Goal: Task Accomplishment & Management: Use online tool/utility

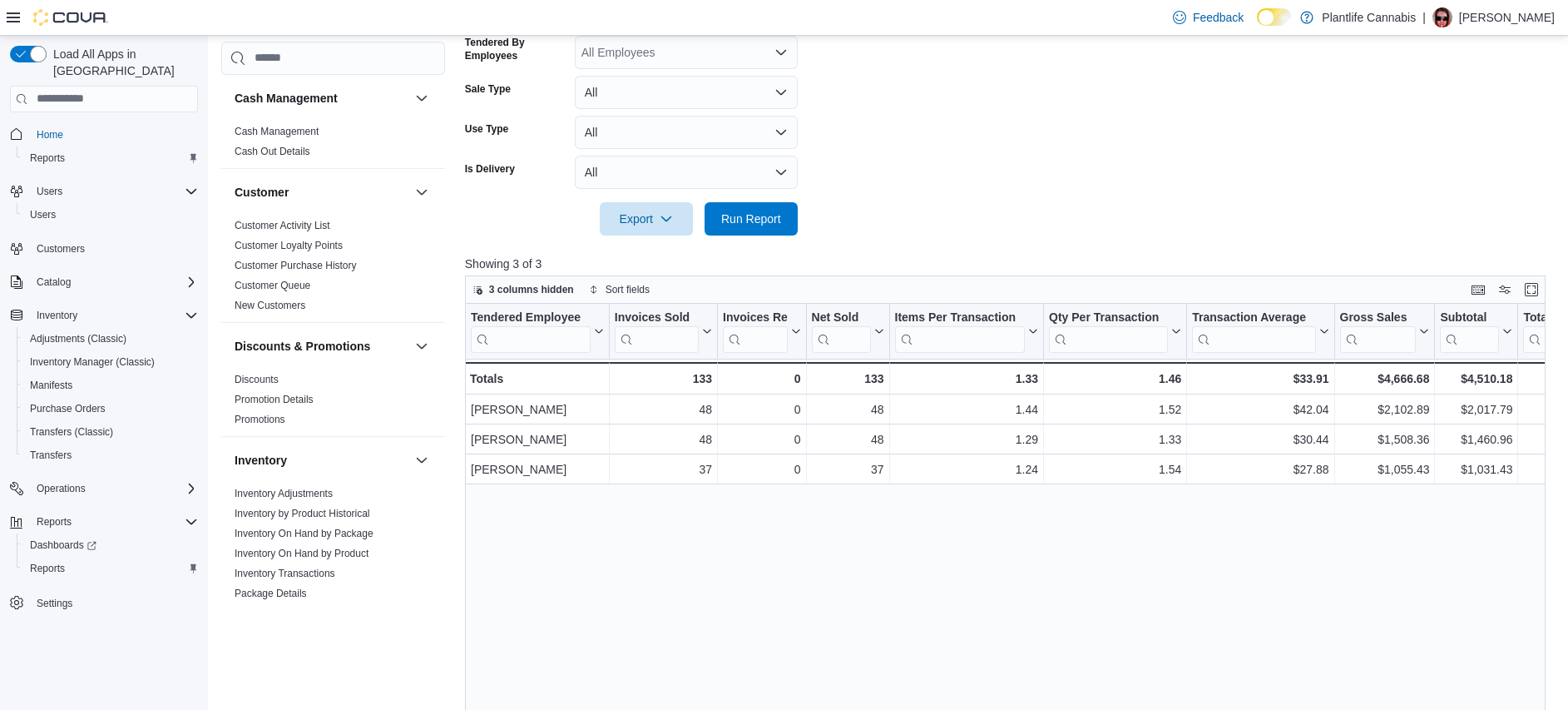
scroll to position [884, 0]
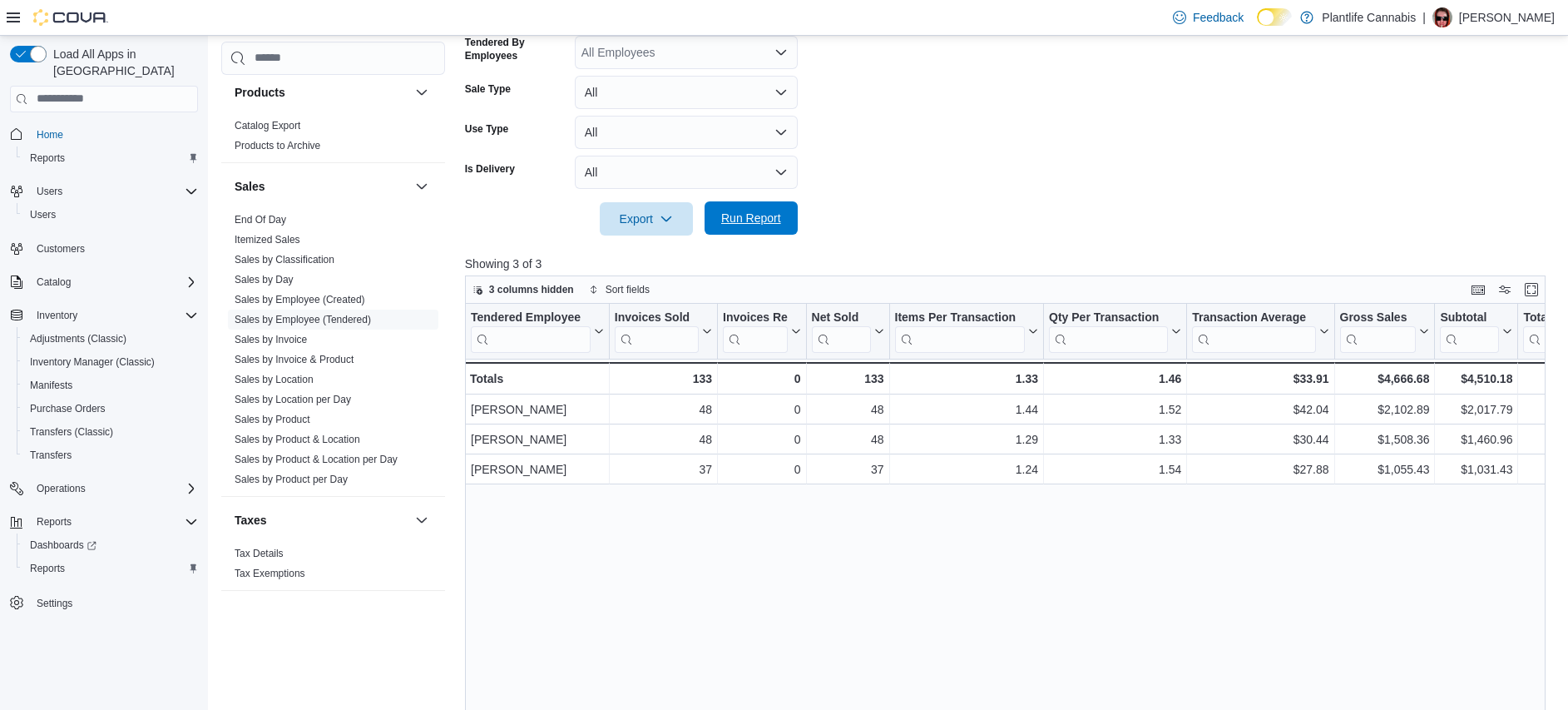
click at [772, 221] on span "Run Report" at bounding box center [751, 218] width 60 height 17
click at [769, 224] on span "Run Report" at bounding box center [751, 218] width 60 height 17
click at [749, 560] on div "Tendered Employee Click to view column header actions Invoices Sold Click to vi…" at bounding box center [1011, 574] width 1091 height 540
click at [745, 224] on span "Run Report" at bounding box center [751, 218] width 60 height 17
click at [694, 559] on div "Tendered Employee Click to view column header actions Invoices Sold Click to vi…" at bounding box center [1011, 574] width 1091 height 540
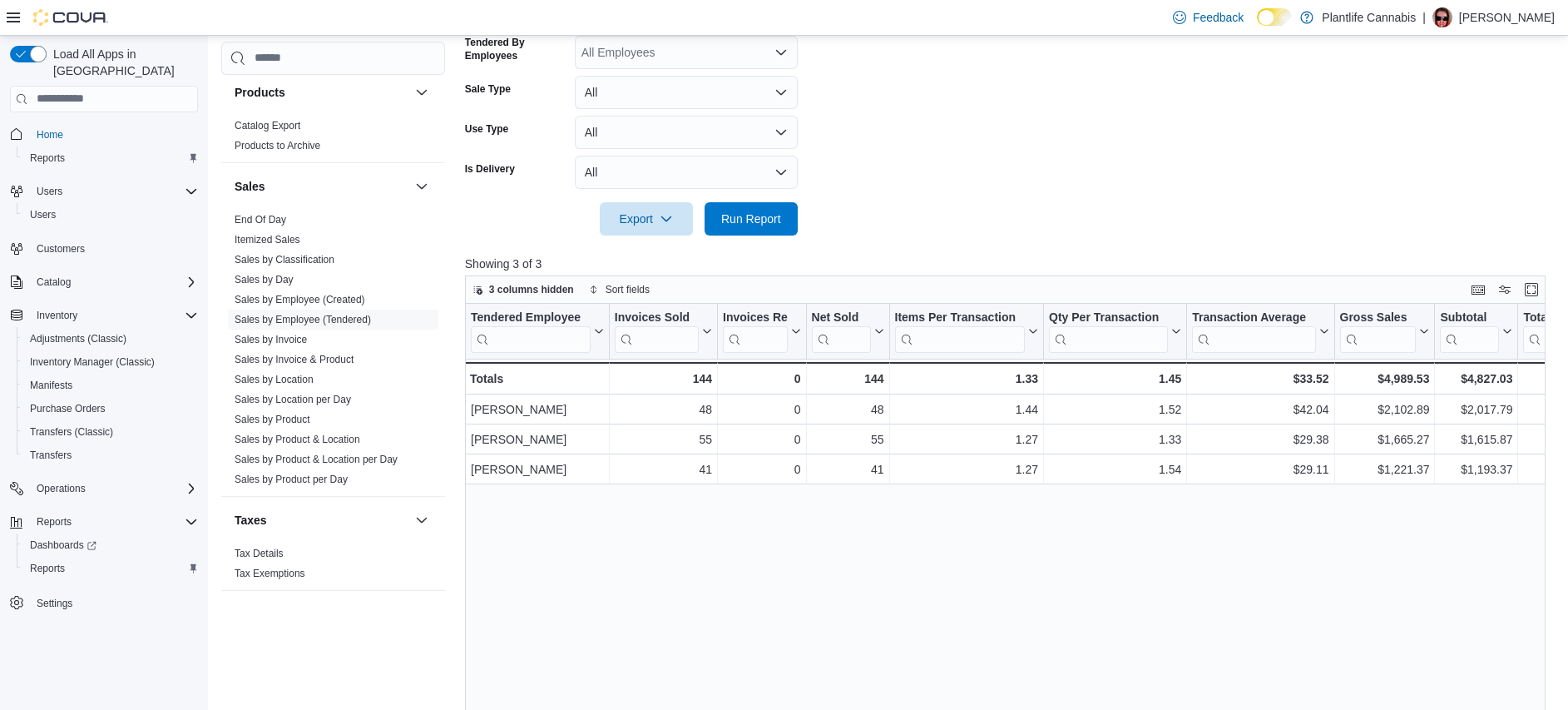
click at [764, 549] on div "Tendered Employee Click to view column header actions Invoices Sold Click to vi…" at bounding box center [1011, 574] width 1091 height 540
click at [776, 214] on span "Run Report" at bounding box center [751, 218] width 60 height 17
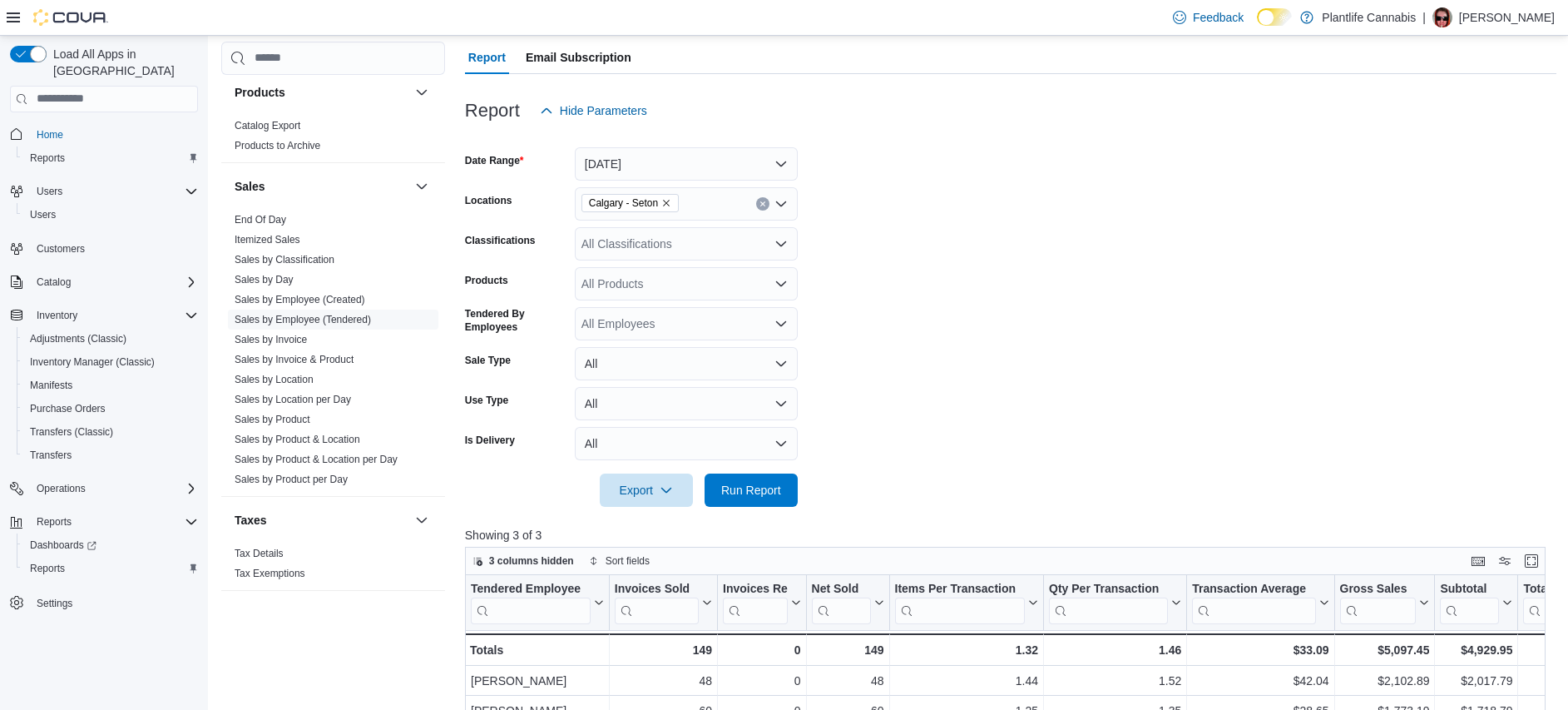
scroll to position [0, 0]
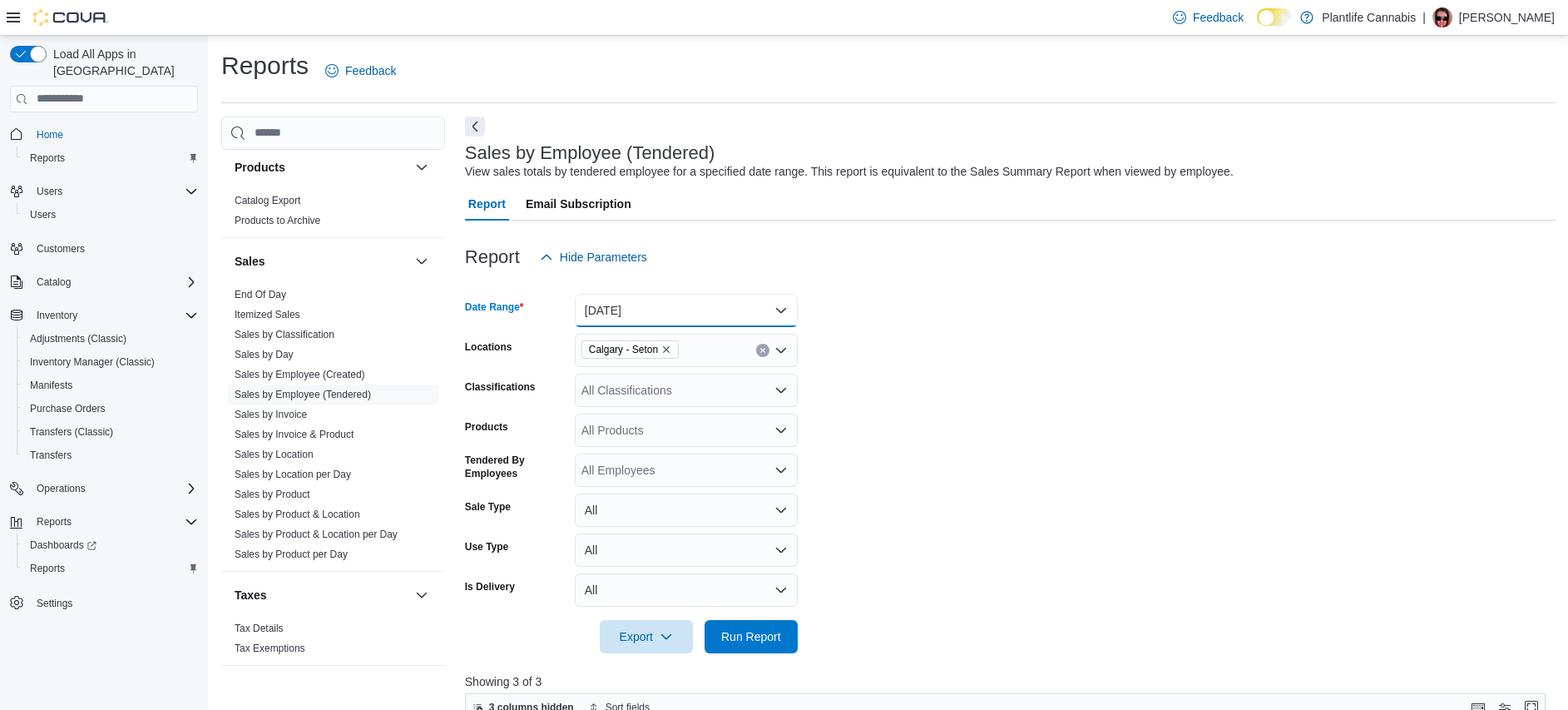
click at [696, 308] on button "[DATE]" at bounding box center [686, 309] width 223 height 33
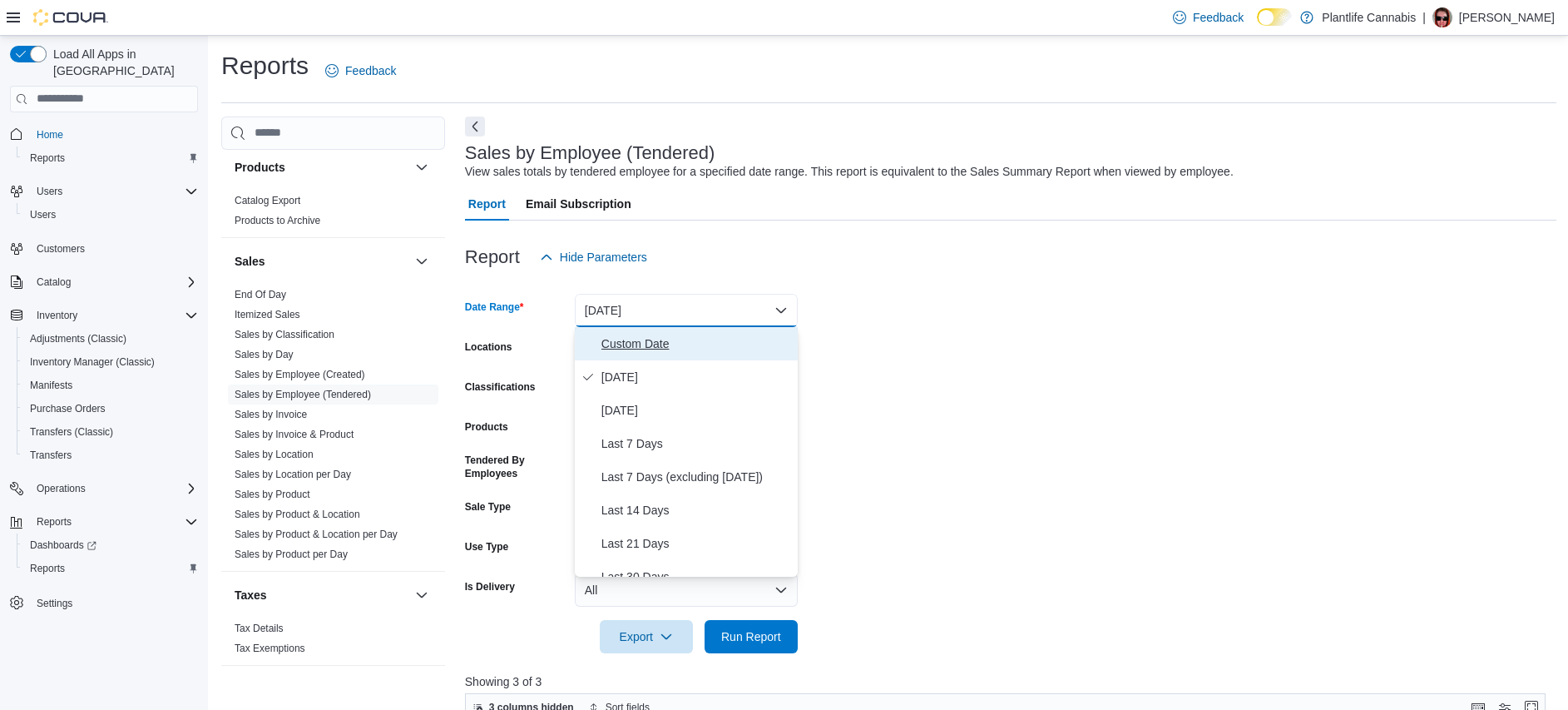
click at [692, 333] on button "Custom Date" at bounding box center [686, 343] width 223 height 33
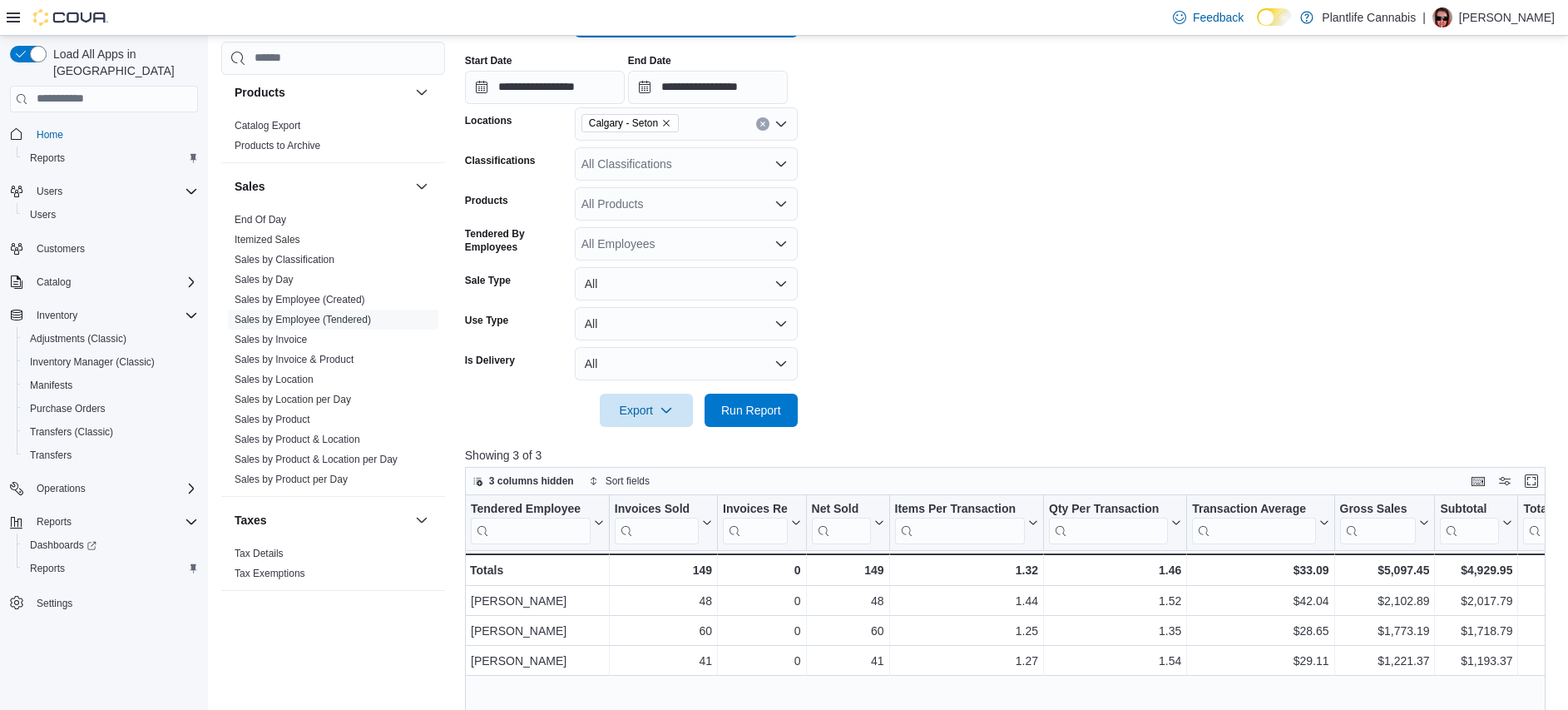
scroll to position [322, 0]
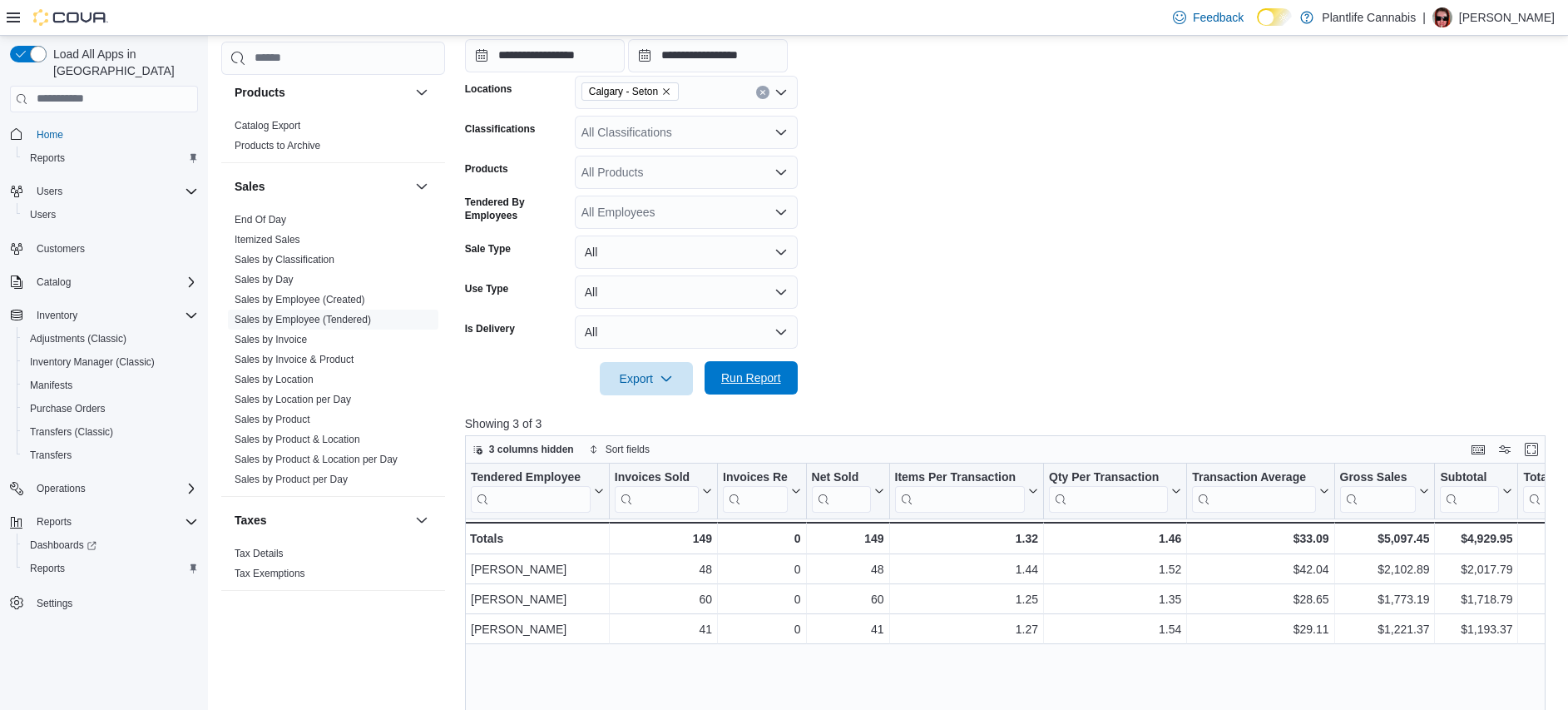
click at [780, 370] on span "Run Report" at bounding box center [751, 377] width 73 height 33
click at [737, 61] on input "**********" at bounding box center [708, 55] width 160 height 33
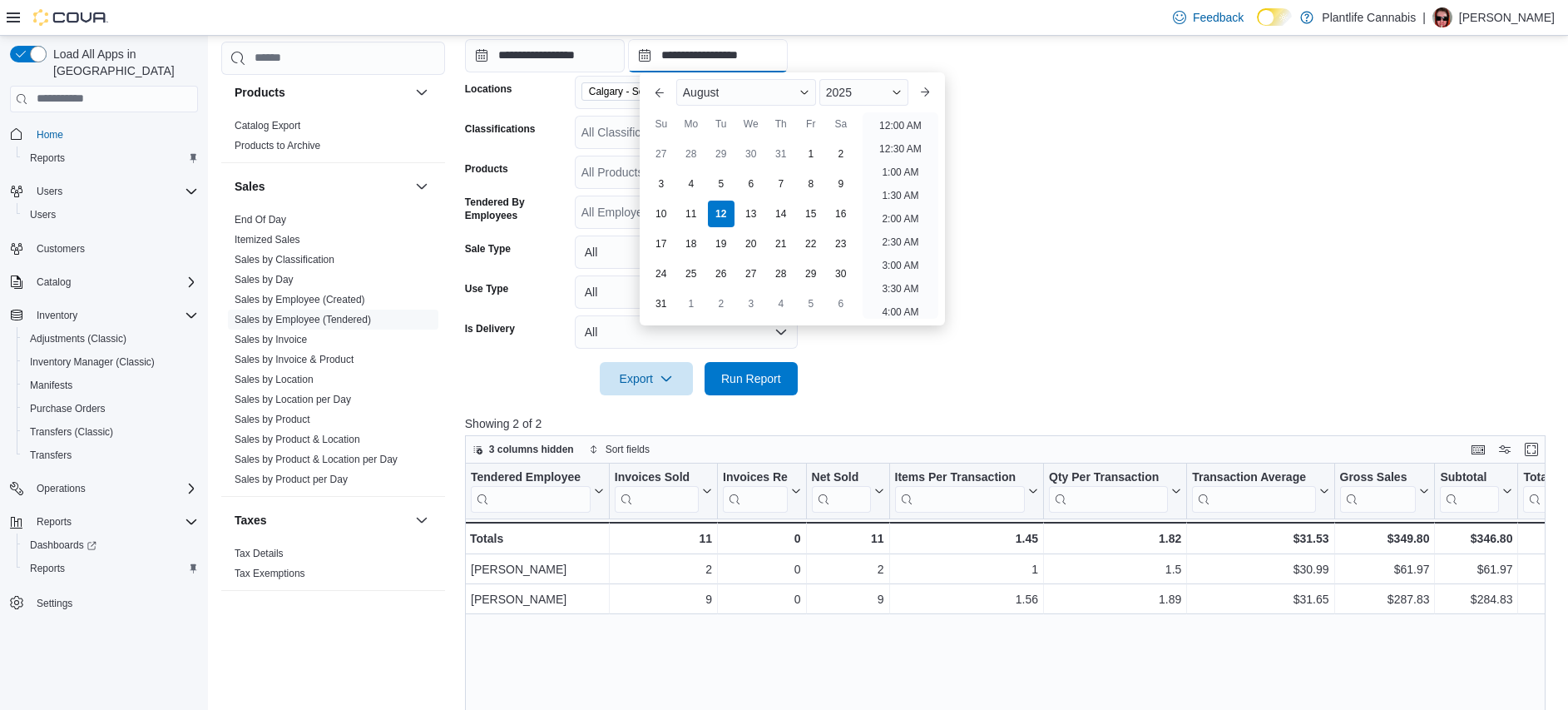
scroll to position [916, 0]
click at [912, 226] on li "10:00 PM" at bounding box center [900, 235] width 55 height 20
type input "**********"
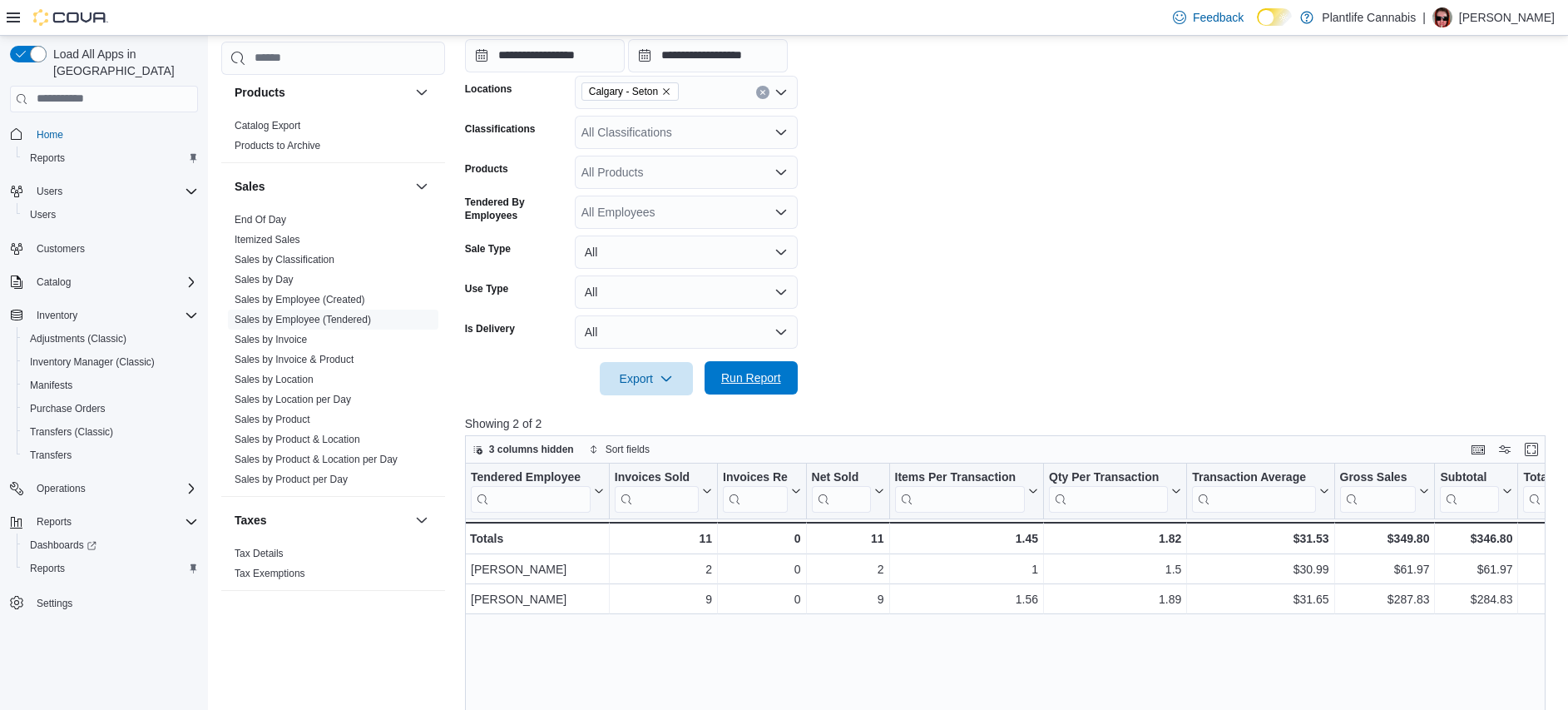
click at [769, 367] on span "Run Report" at bounding box center [751, 377] width 73 height 33
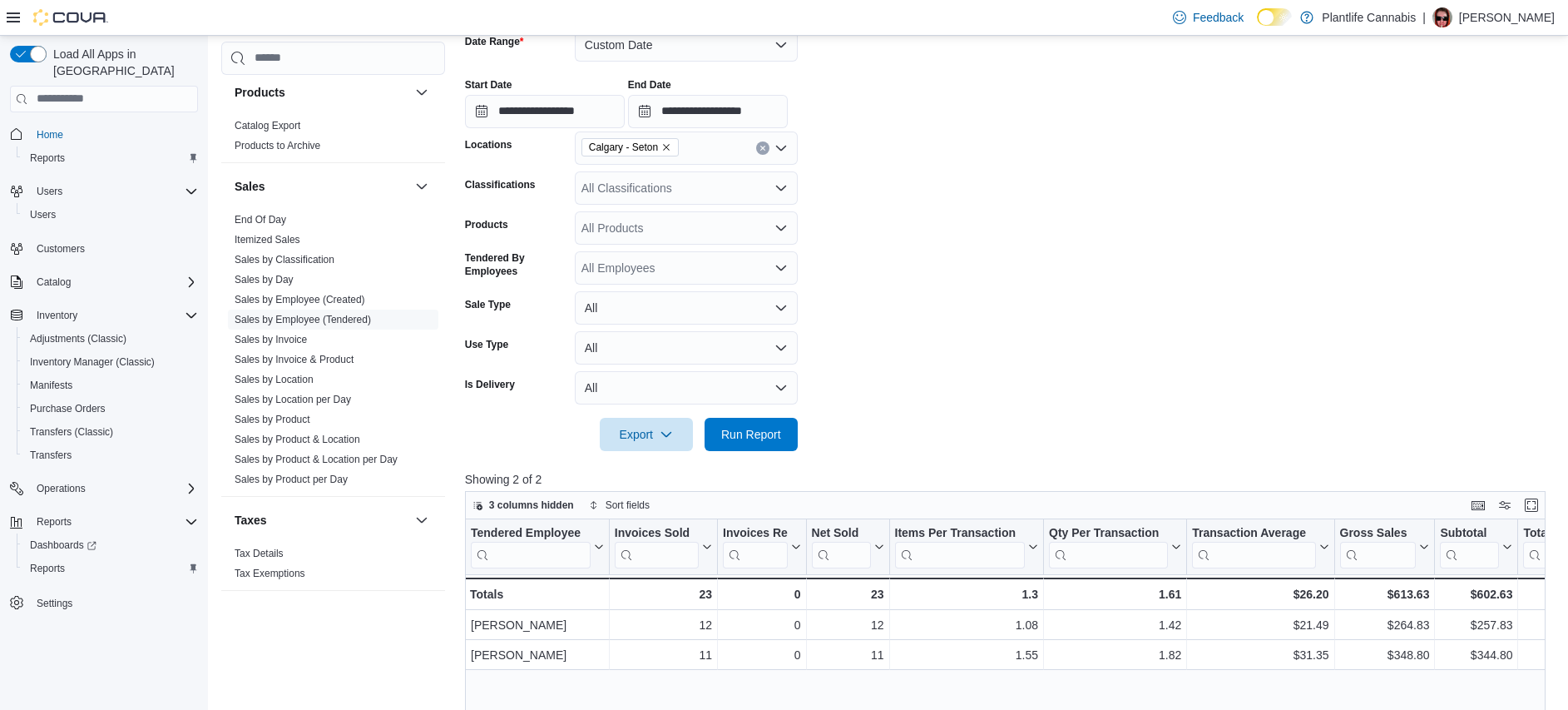
scroll to position [152, 0]
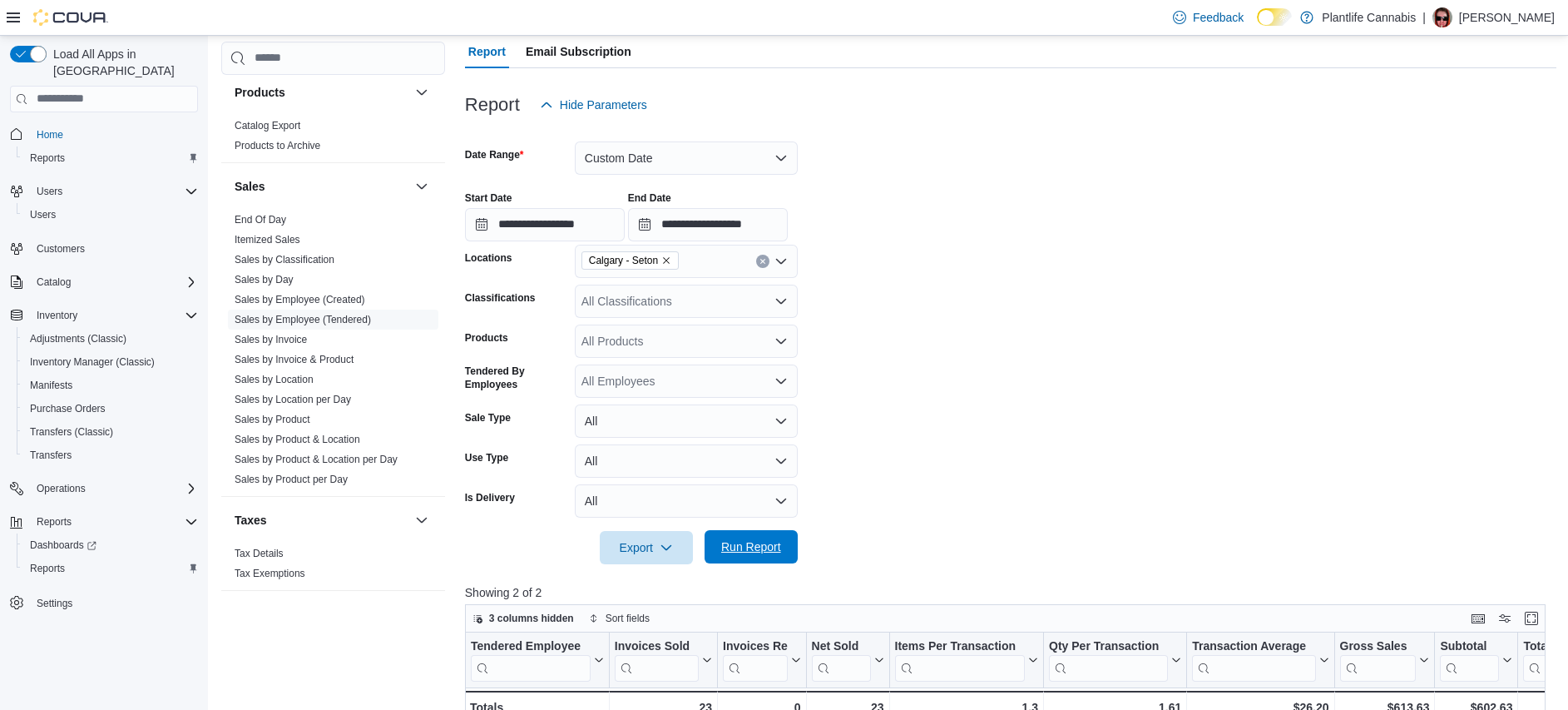
click at [782, 551] on span "Run Report" at bounding box center [751, 546] width 73 height 33
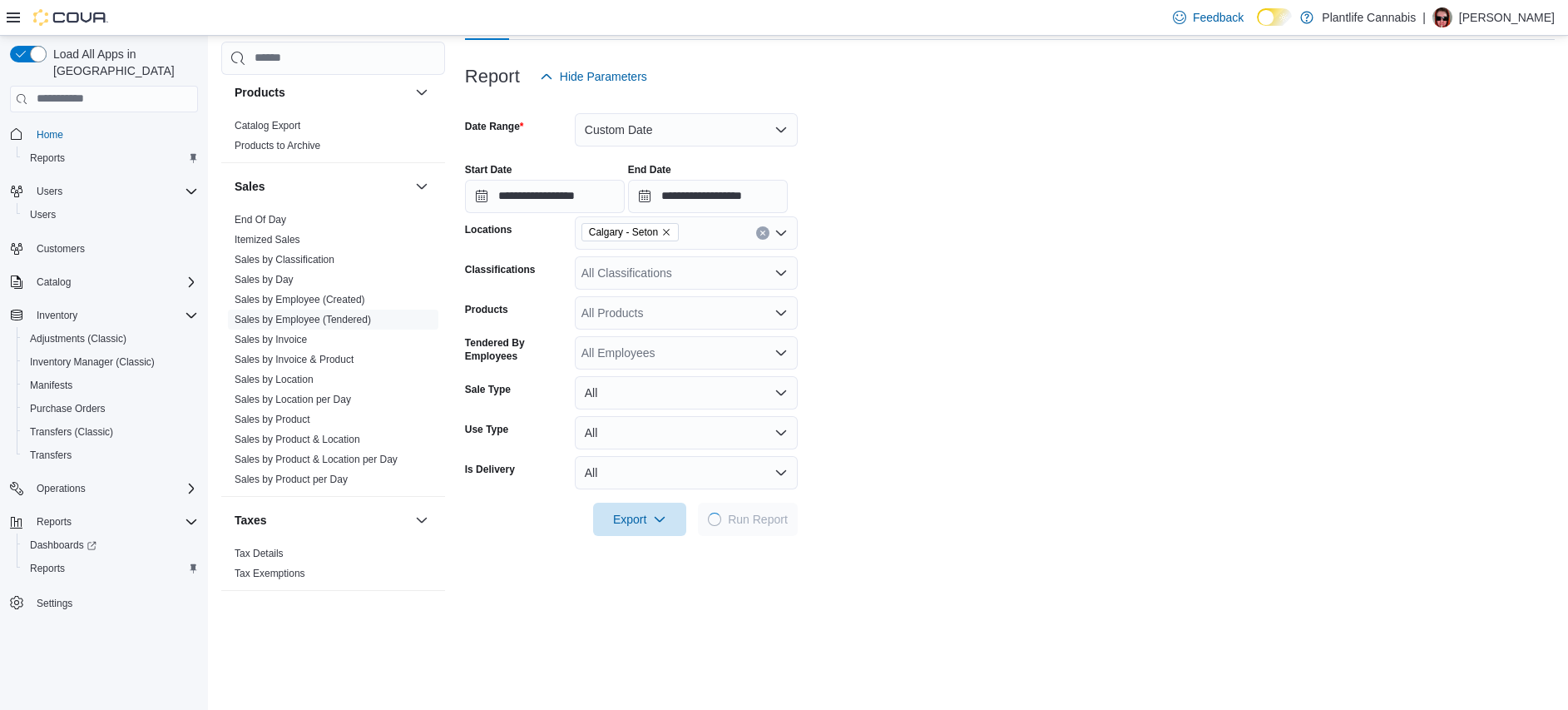
scroll to position [289, 0]
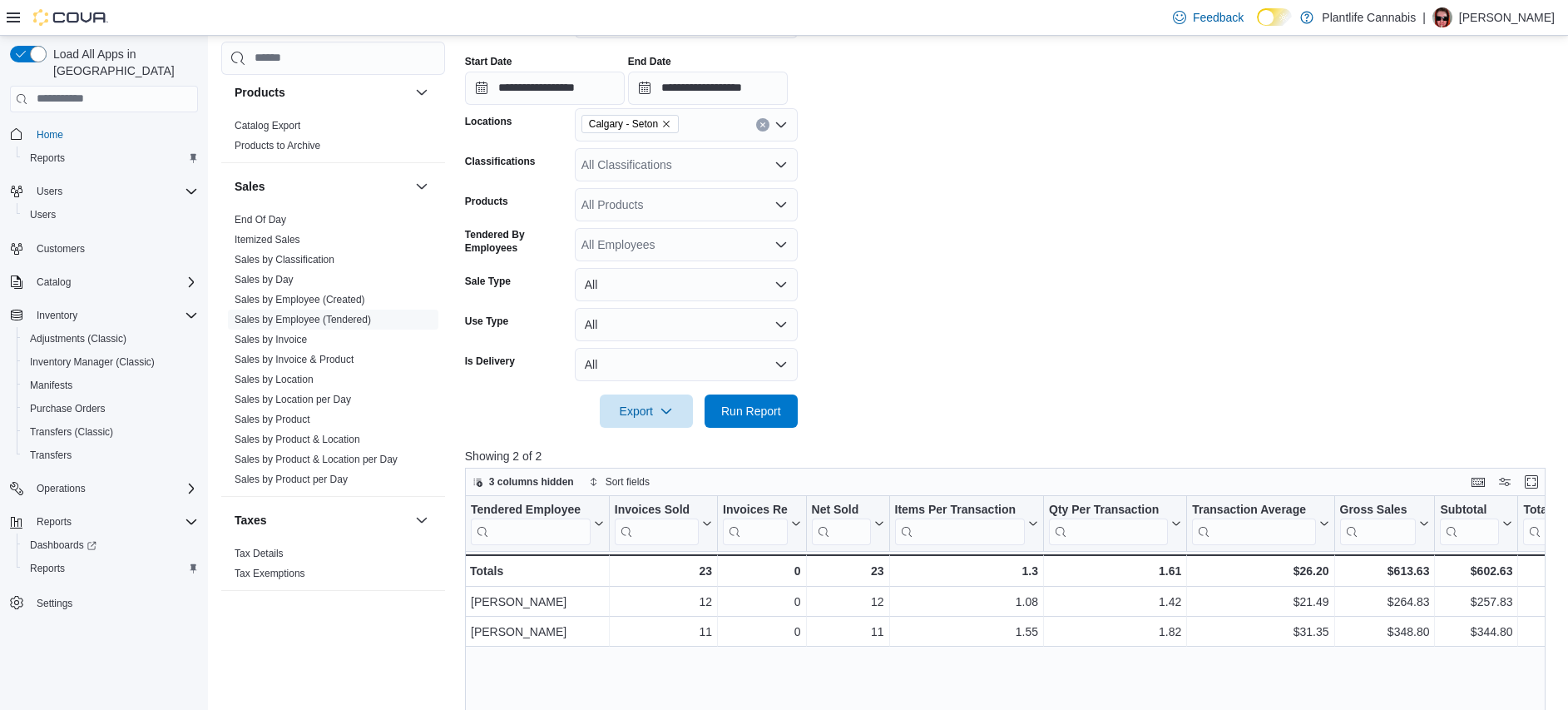
click at [776, 430] on div at bounding box center [1011, 437] width 1091 height 20
click at [779, 403] on span "Run Report" at bounding box center [751, 410] width 60 height 17
click at [759, 409] on span "Run Report" at bounding box center [751, 410] width 60 height 17
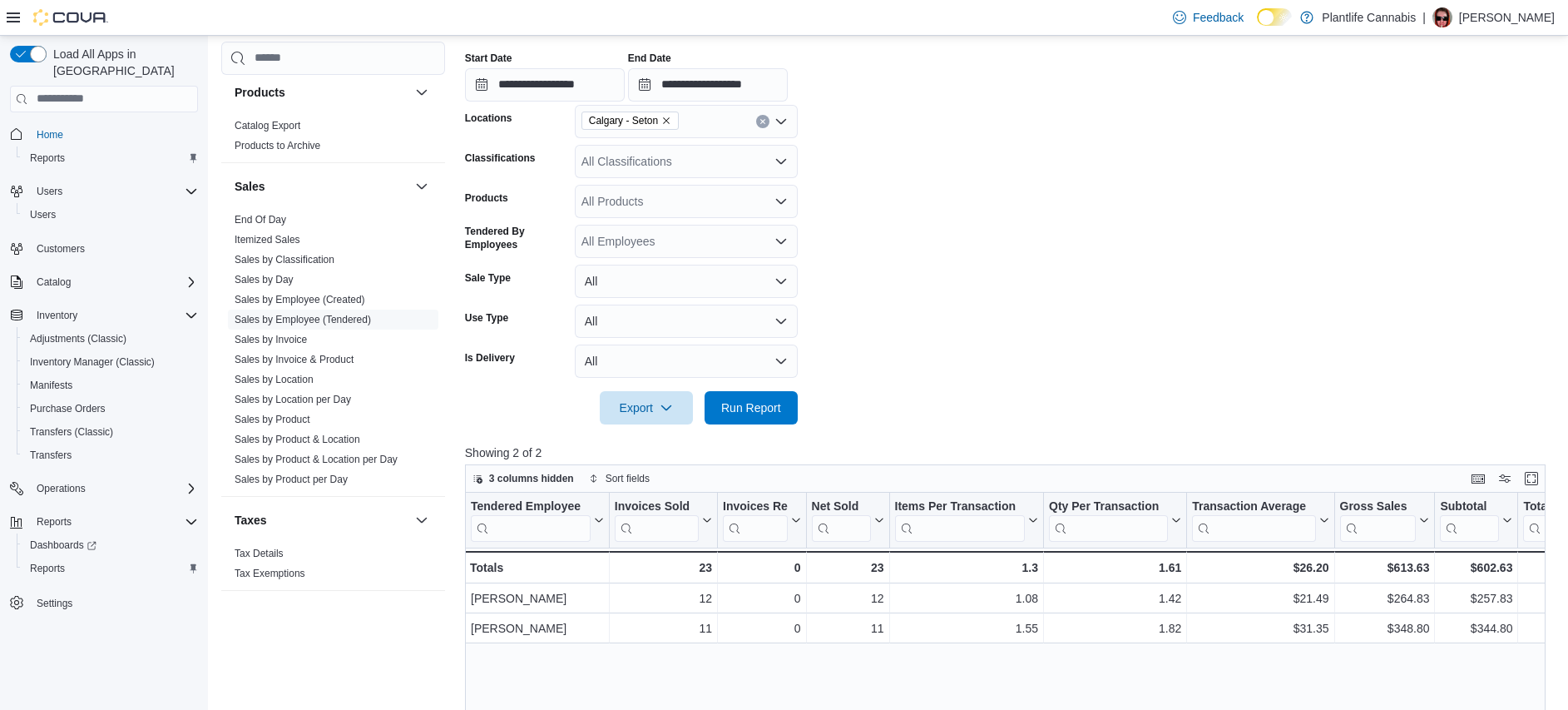
click at [917, 369] on form "**********" at bounding box center [1011, 203] width 1091 height 443
click at [763, 398] on span "Run Report" at bounding box center [751, 406] width 73 height 33
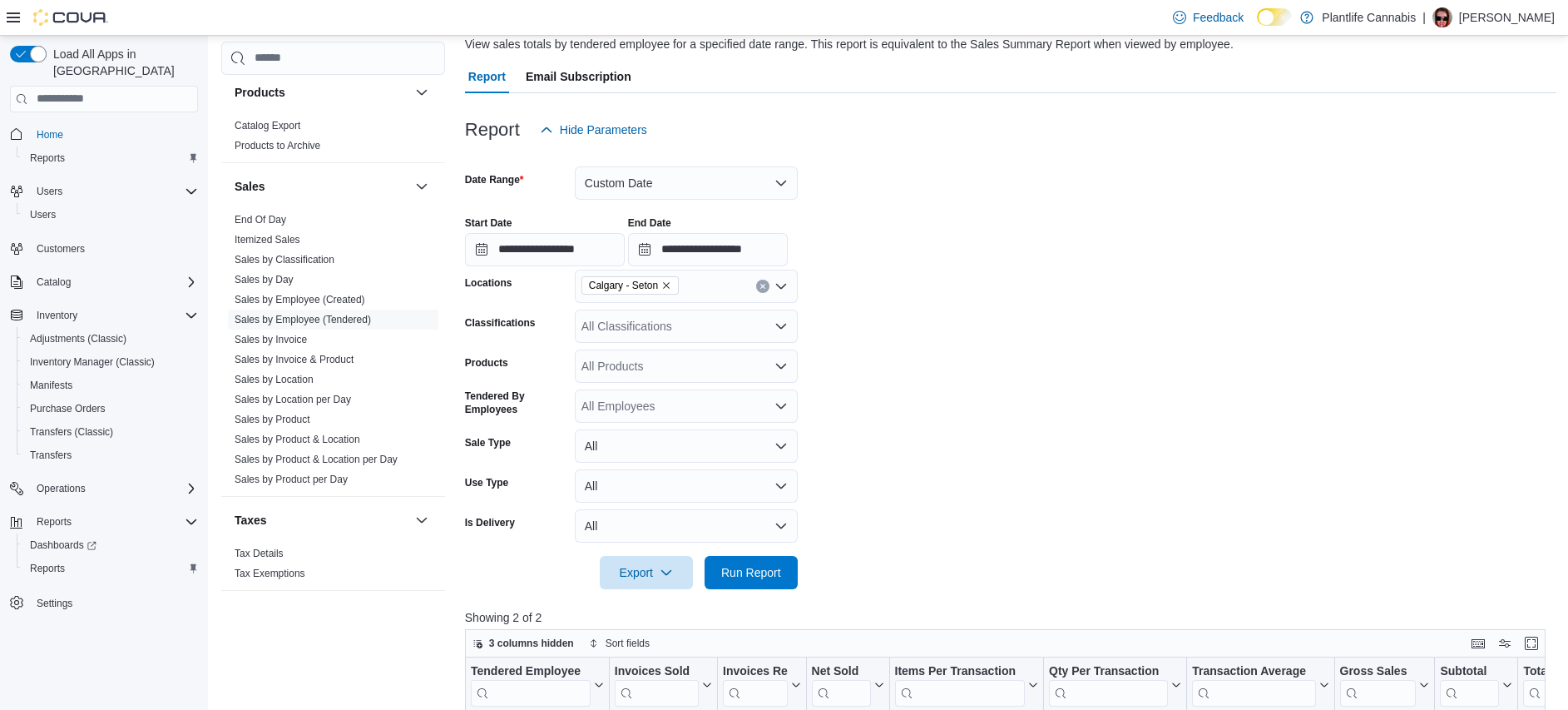
scroll to position [0, 0]
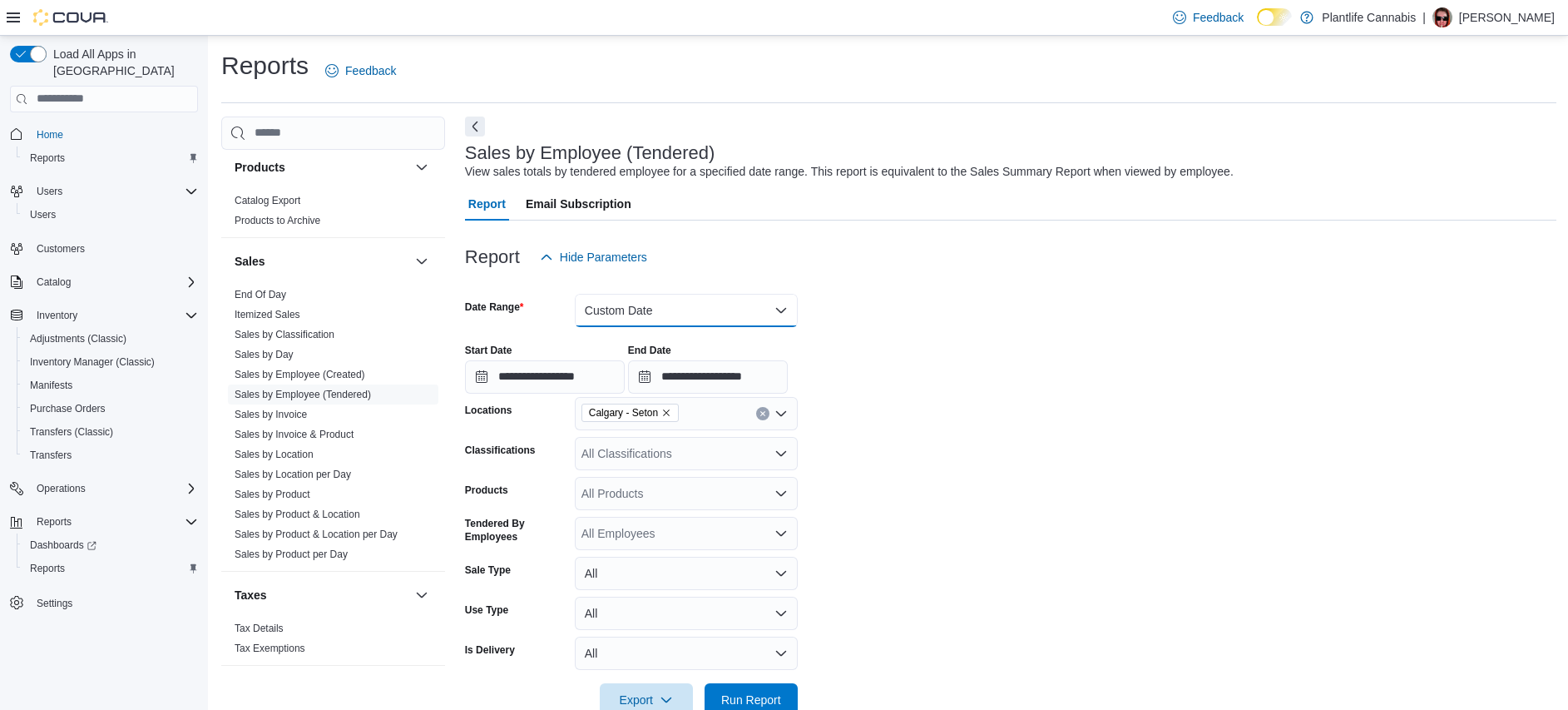
click at [682, 315] on button "Custom Date" at bounding box center [686, 309] width 223 height 33
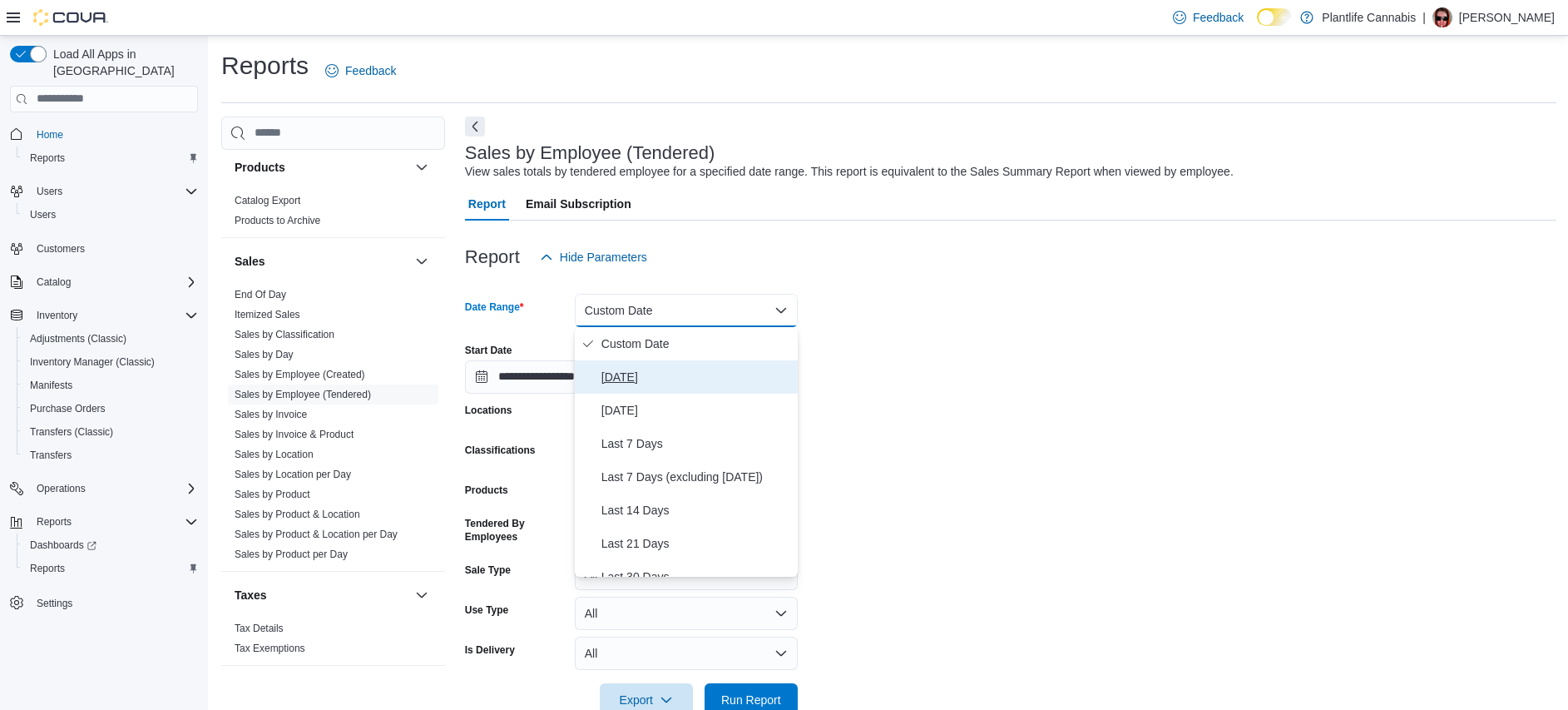
click at [660, 375] on span "[DATE]" at bounding box center [697, 376] width 190 height 20
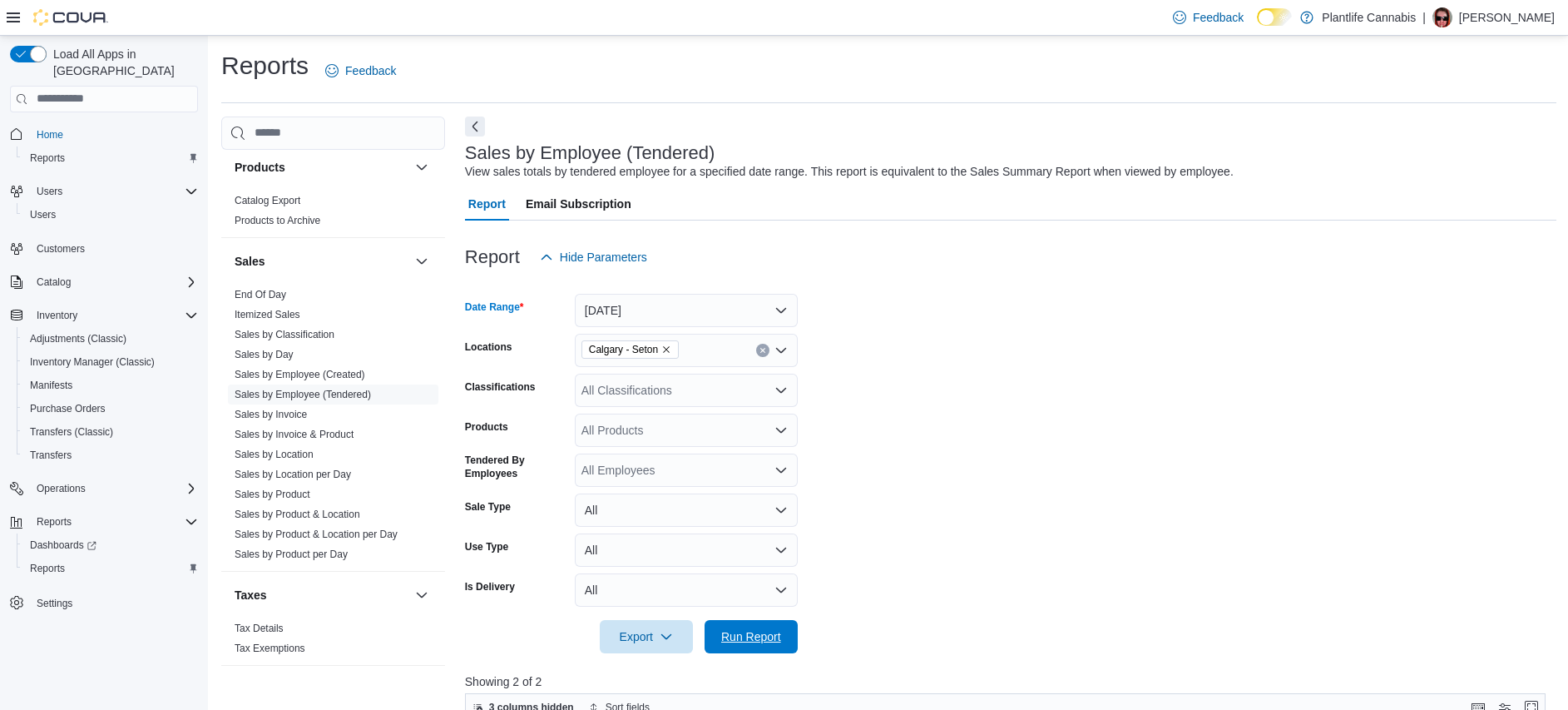
click at [779, 640] on span "Run Report" at bounding box center [751, 637] width 60 height 17
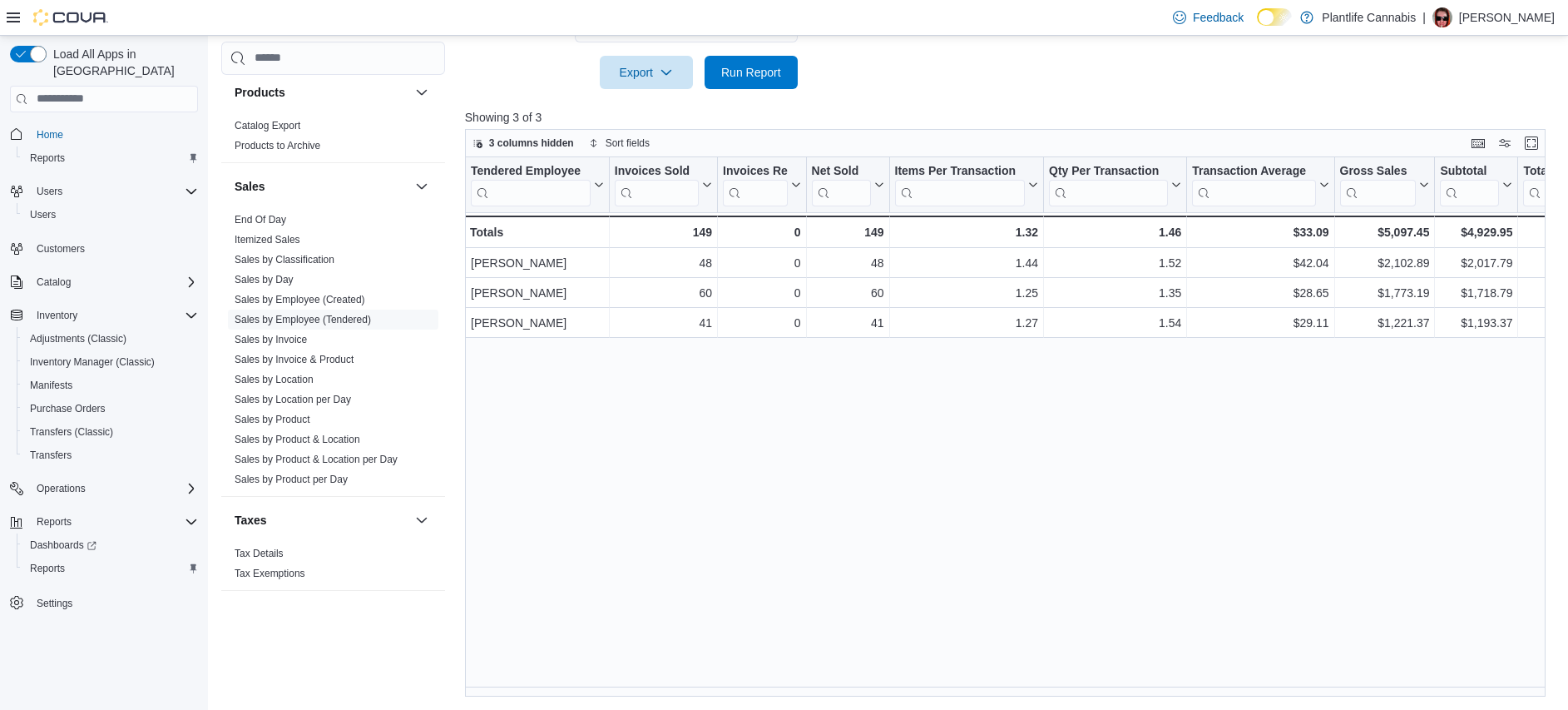
scroll to position [564, 0]
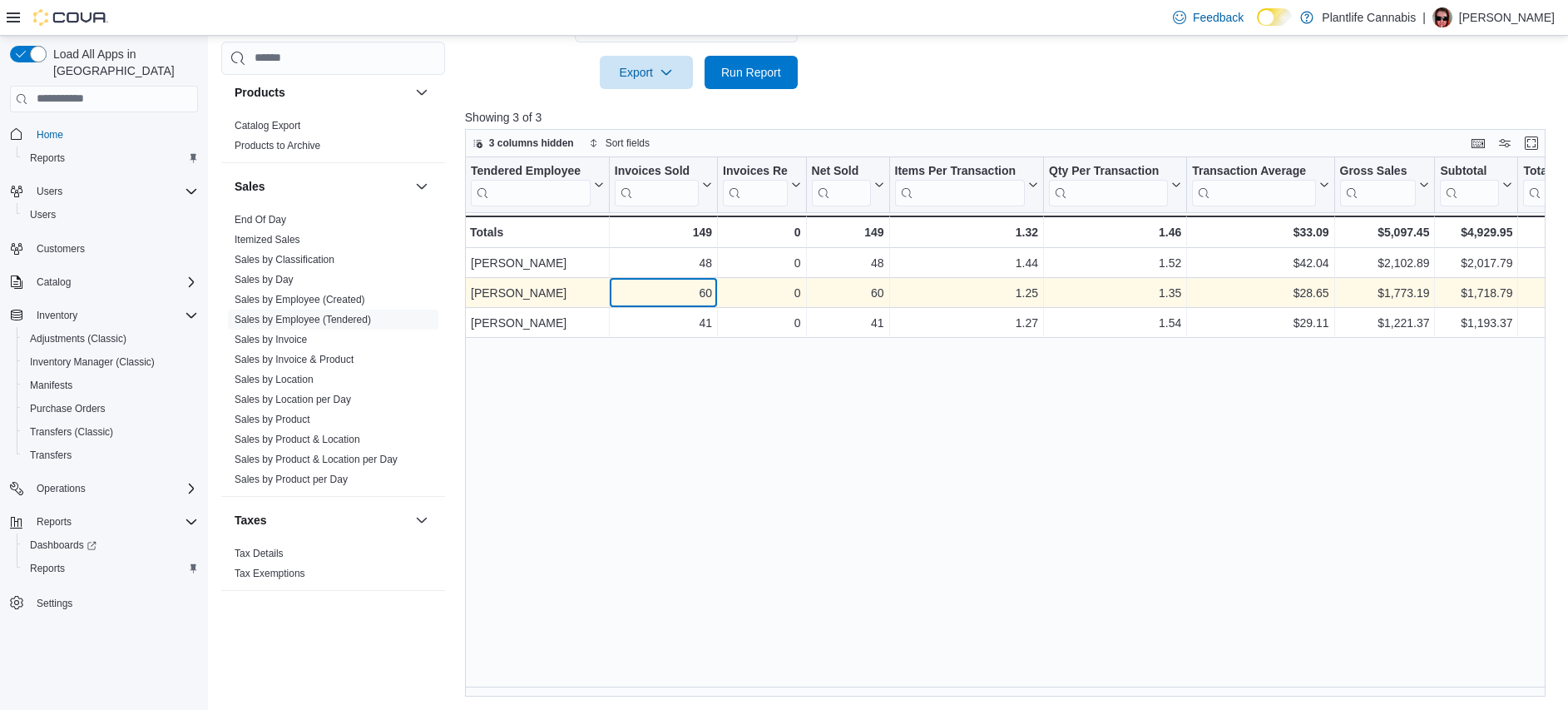
click at [702, 293] on div "60" at bounding box center [664, 292] width 98 height 20
copy div "60"
click at [1307, 292] on div "$28.65" at bounding box center [1260, 292] width 136 height 20
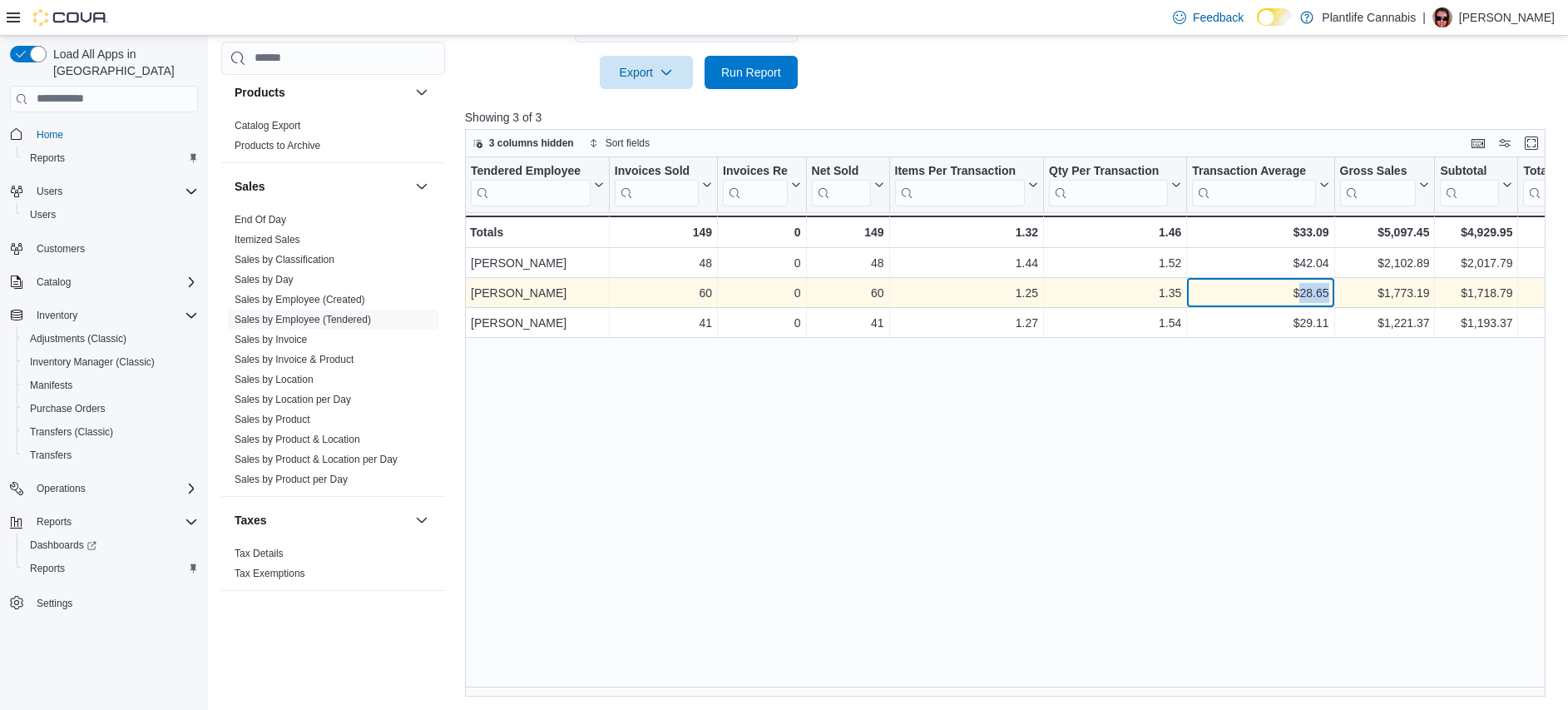
copy div "28.65"
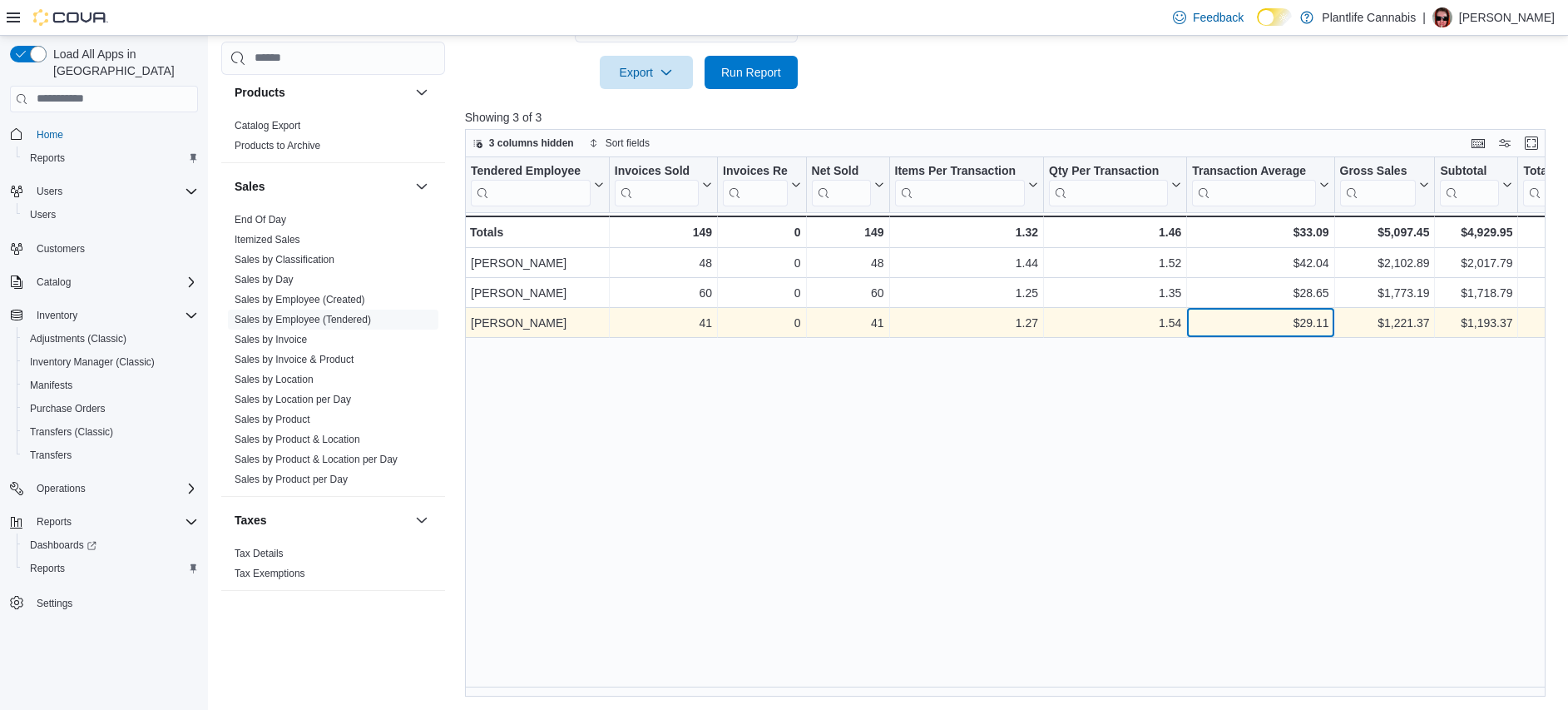
click at [1307, 325] on div "$29.11" at bounding box center [1260, 323] width 136 height 20
copy div "29.11"
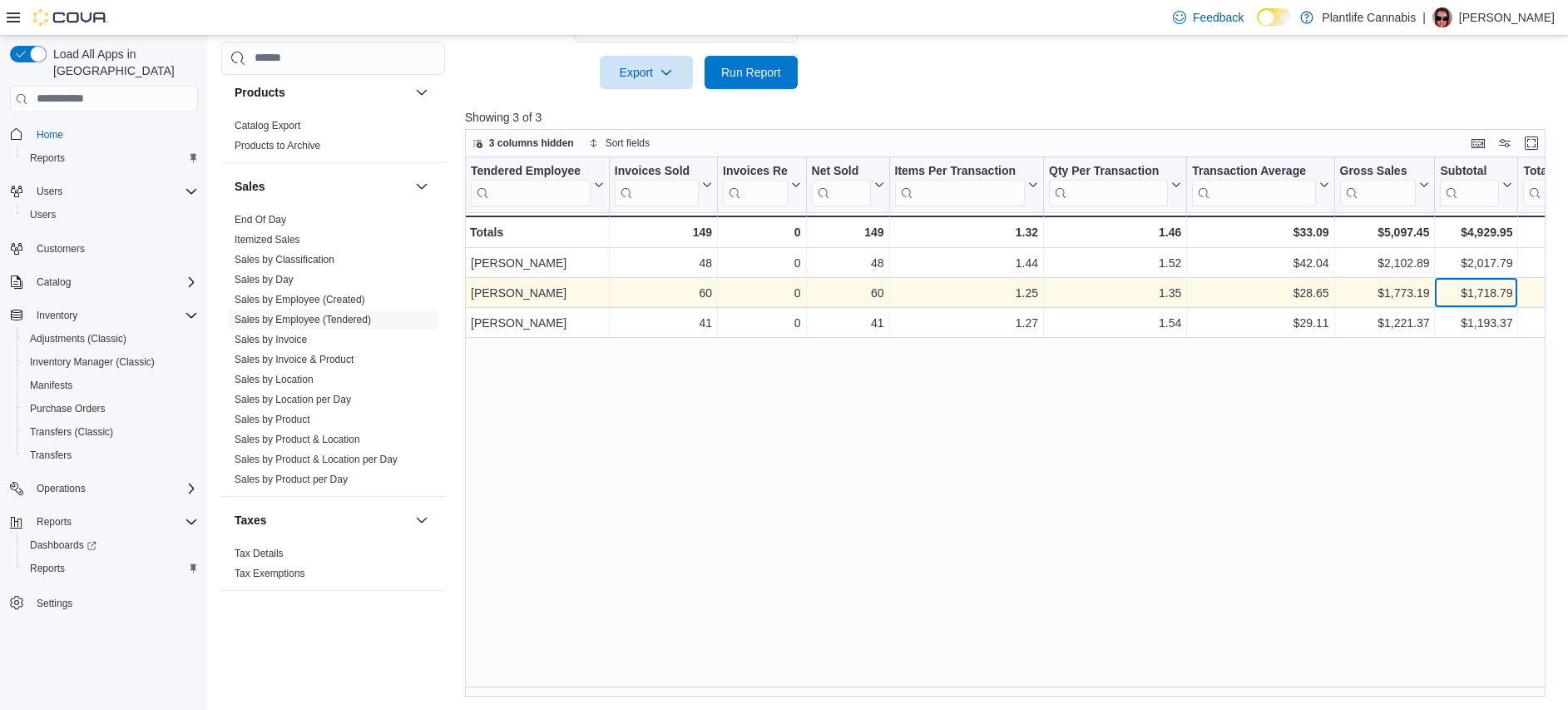
click at [1488, 292] on div "$1,718.79" at bounding box center [1476, 292] width 72 height 20
copy div "1,718.79"
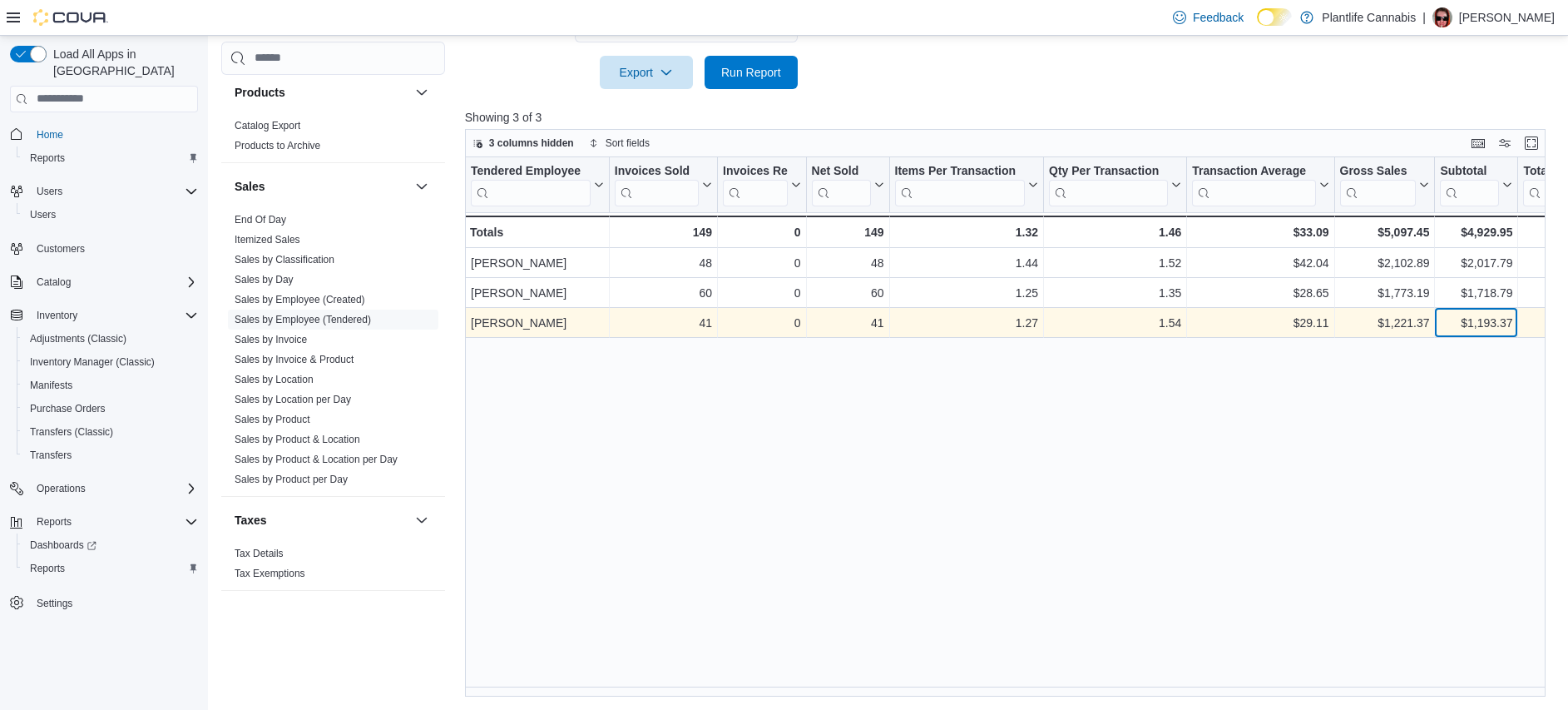
click at [1491, 323] on div "$1,193.37" at bounding box center [1476, 323] width 72 height 20
copy div "1,193.37"
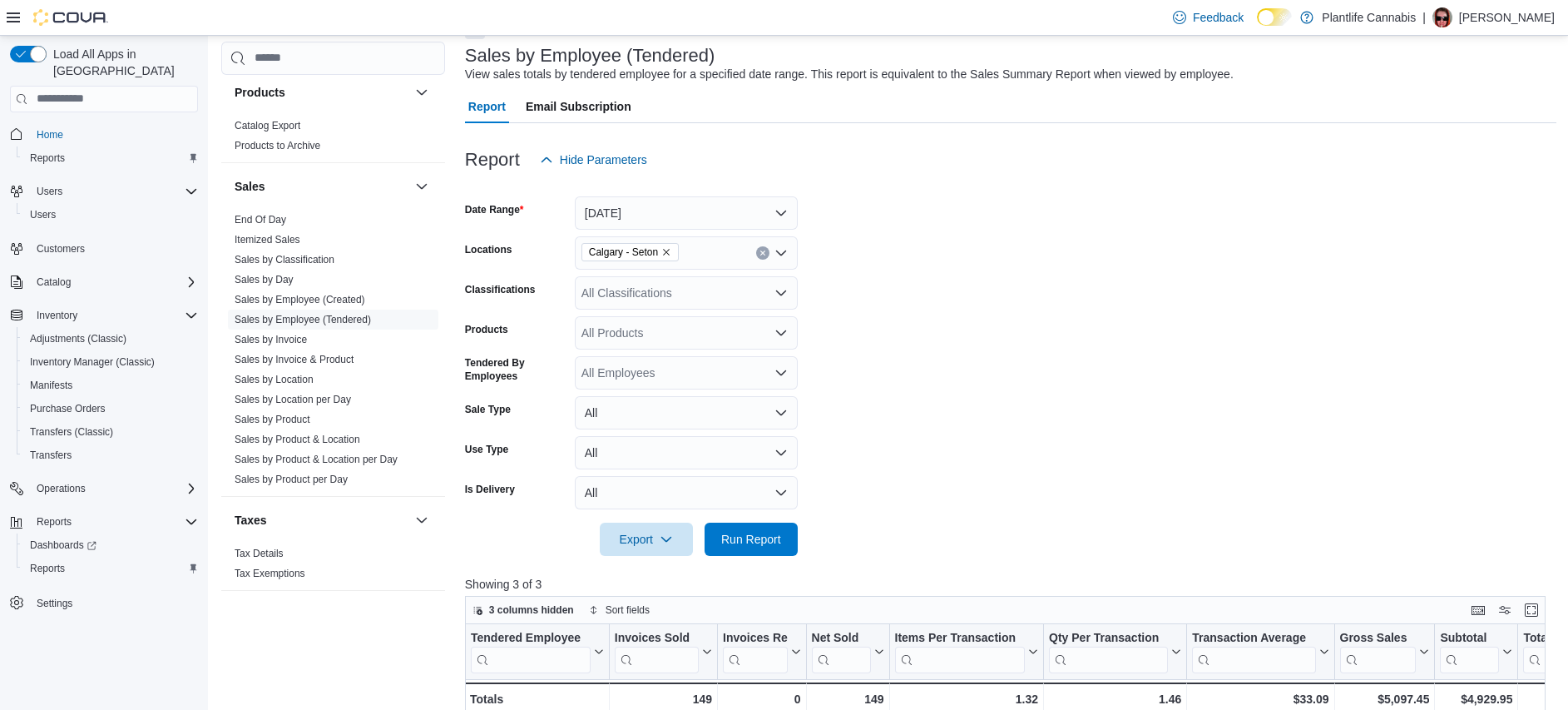
scroll to position [0, 0]
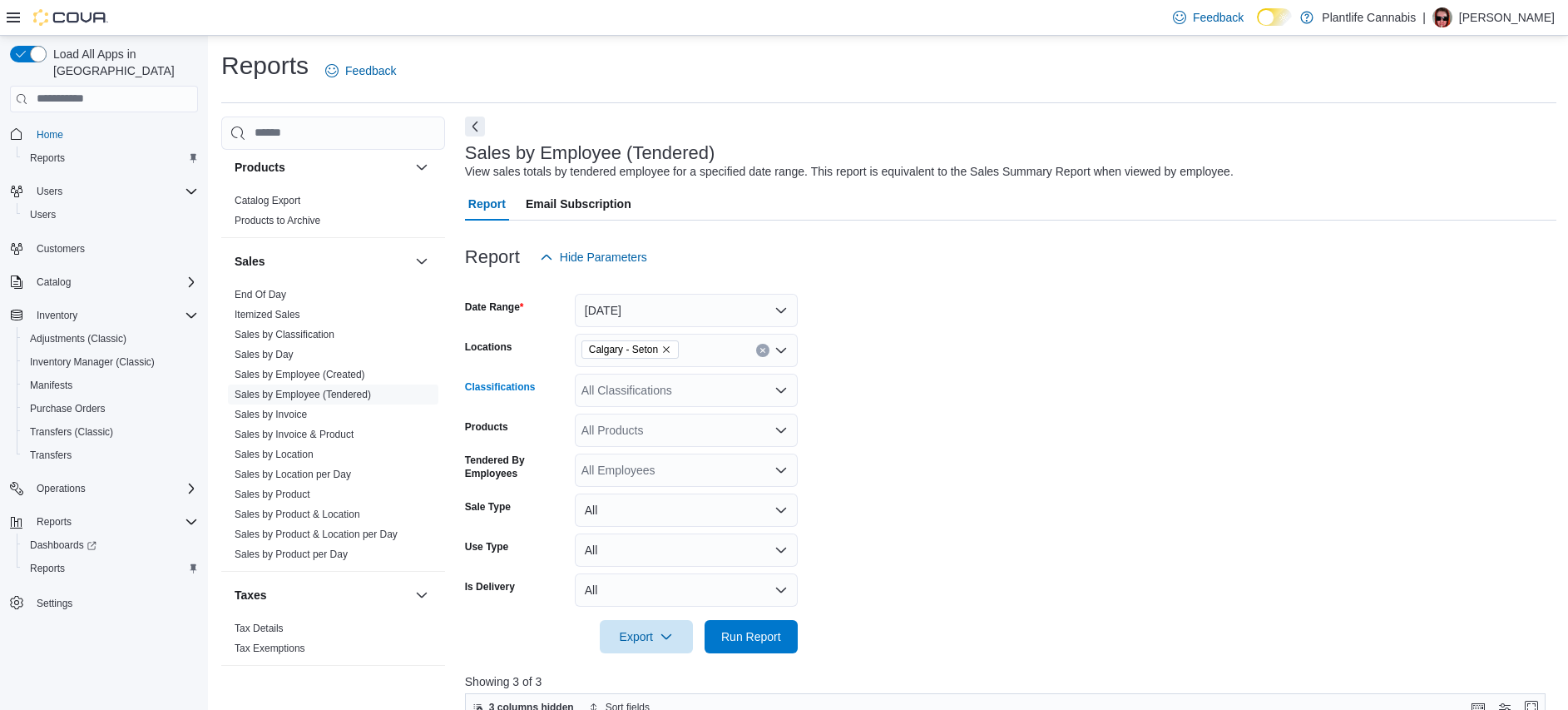
click at [713, 387] on div "All Classifications" at bounding box center [686, 389] width 223 height 33
type input "***"
click at [732, 413] on div "Accessory Group" at bounding box center [686, 418] width 203 height 17
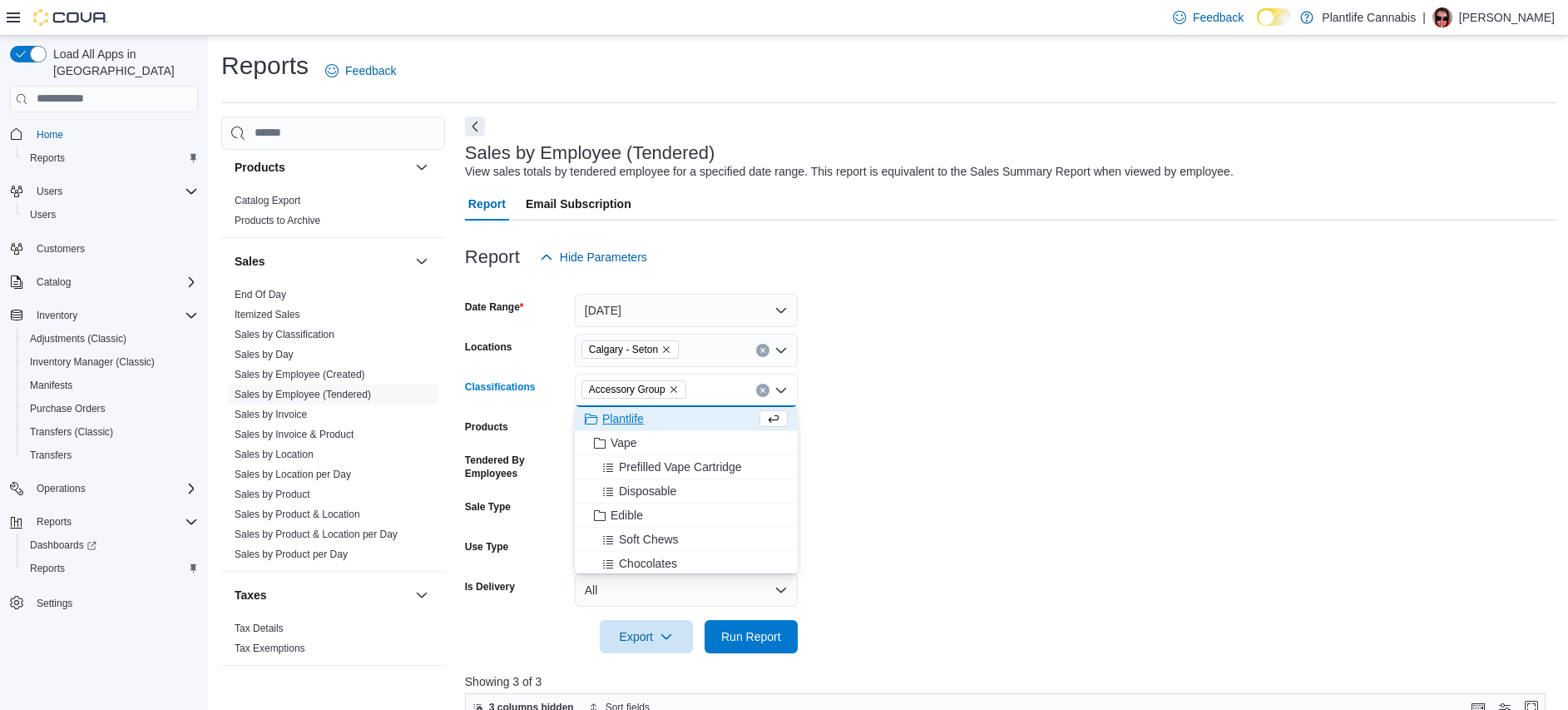
click at [920, 445] on form "Date Range [DATE] Locations [GEOGRAPHIC_DATA] - Seton Classifications Accessory…" at bounding box center [1011, 464] width 1091 height 380
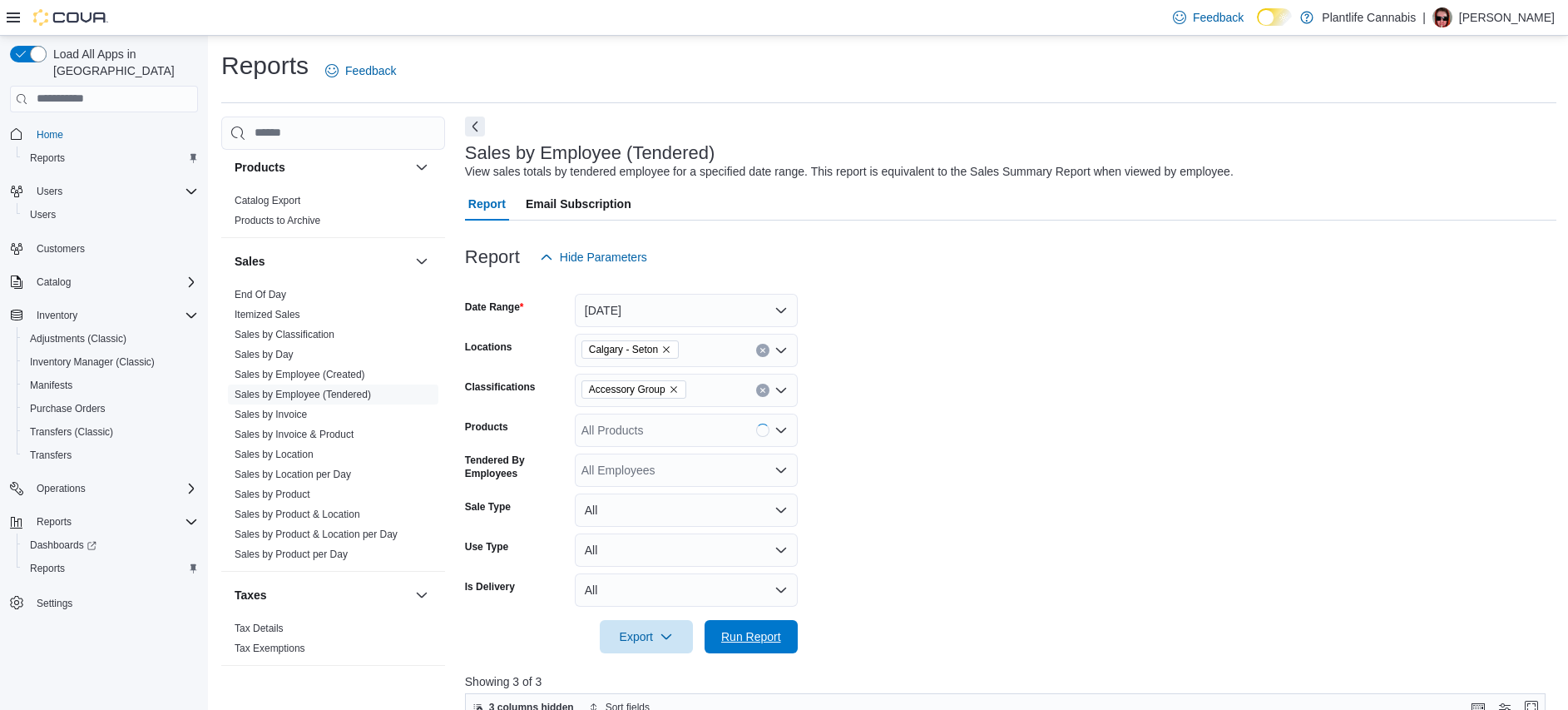
click at [795, 638] on button "Run Report" at bounding box center [751, 636] width 93 height 33
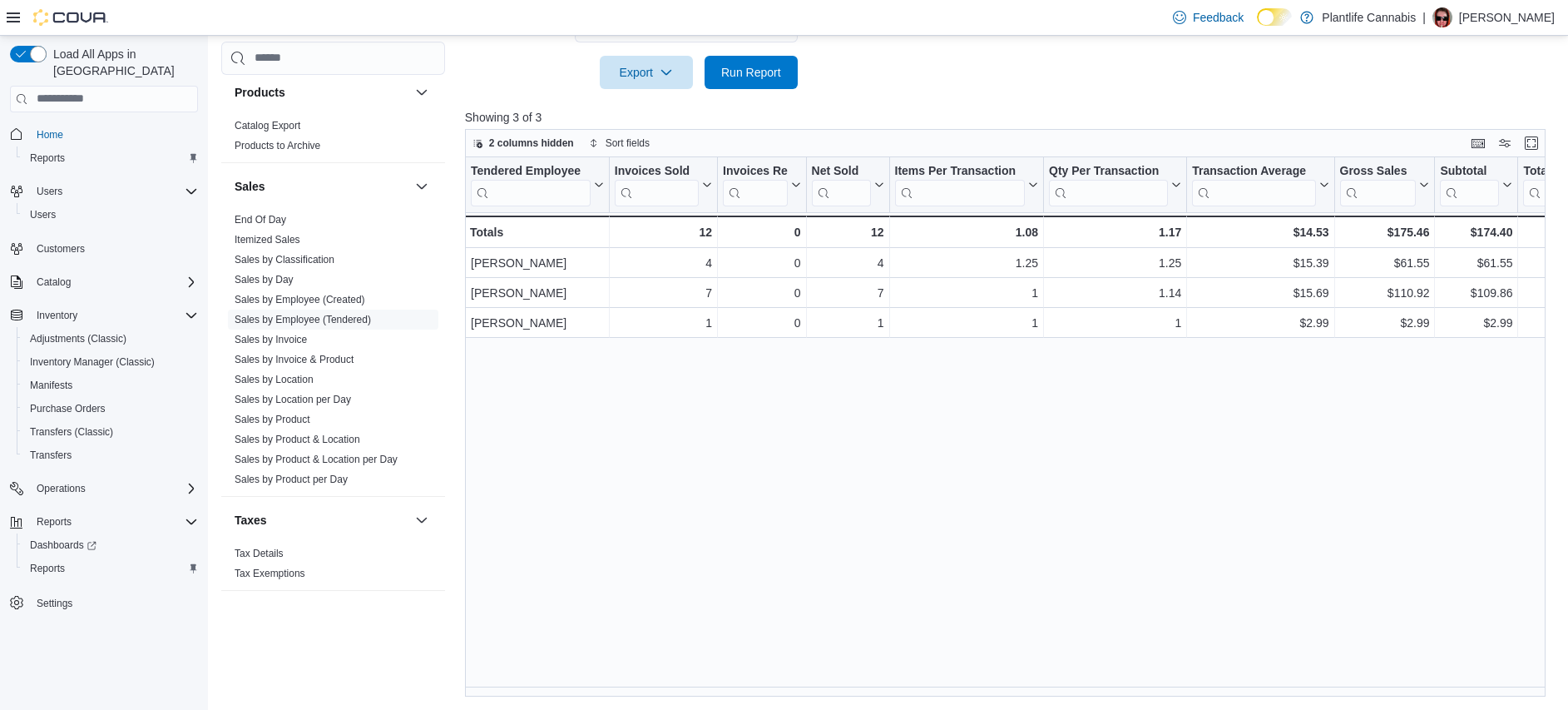
scroll to position [564, 0]
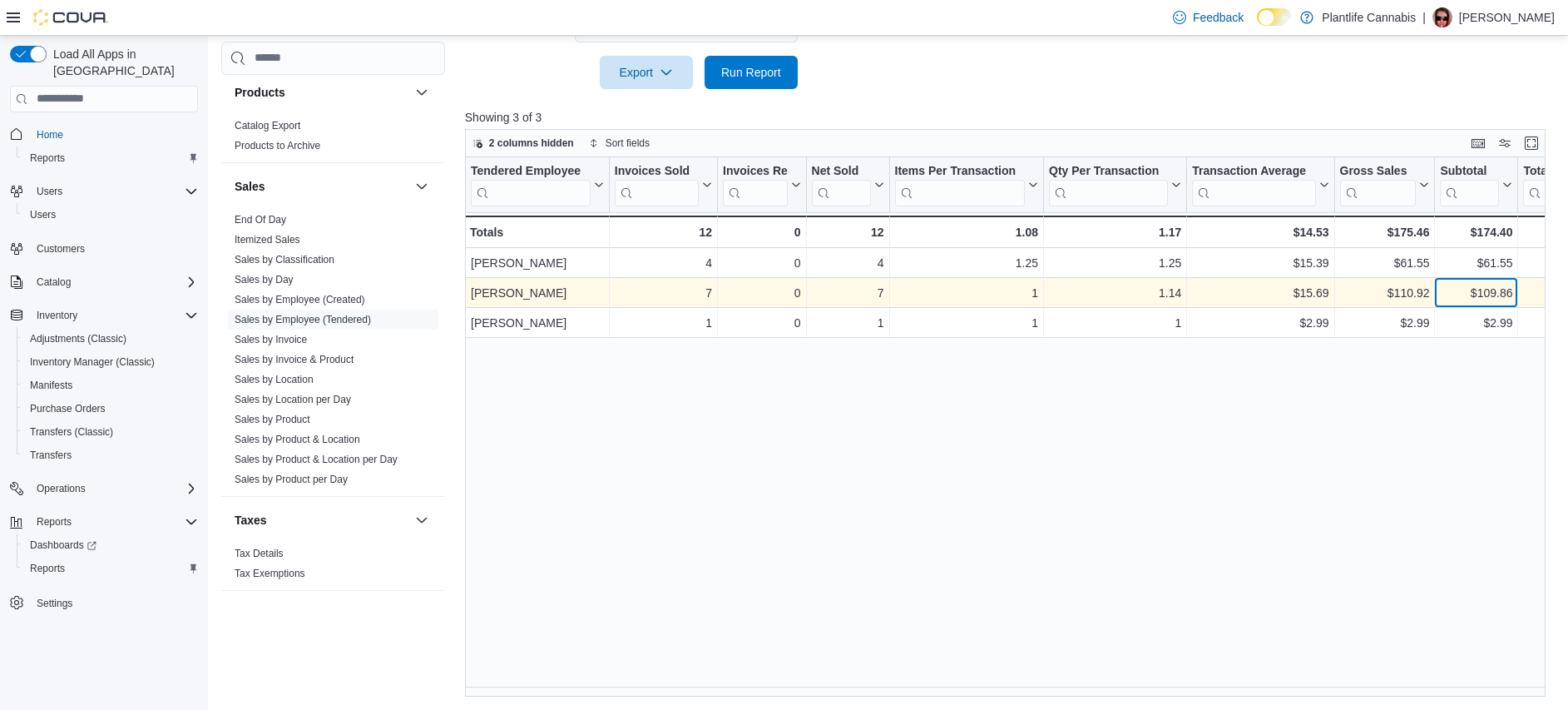
click at [1494, 289] on div "$109.86" at bounding box center [1476, 292] width 72 height 20
copy div "109.86"
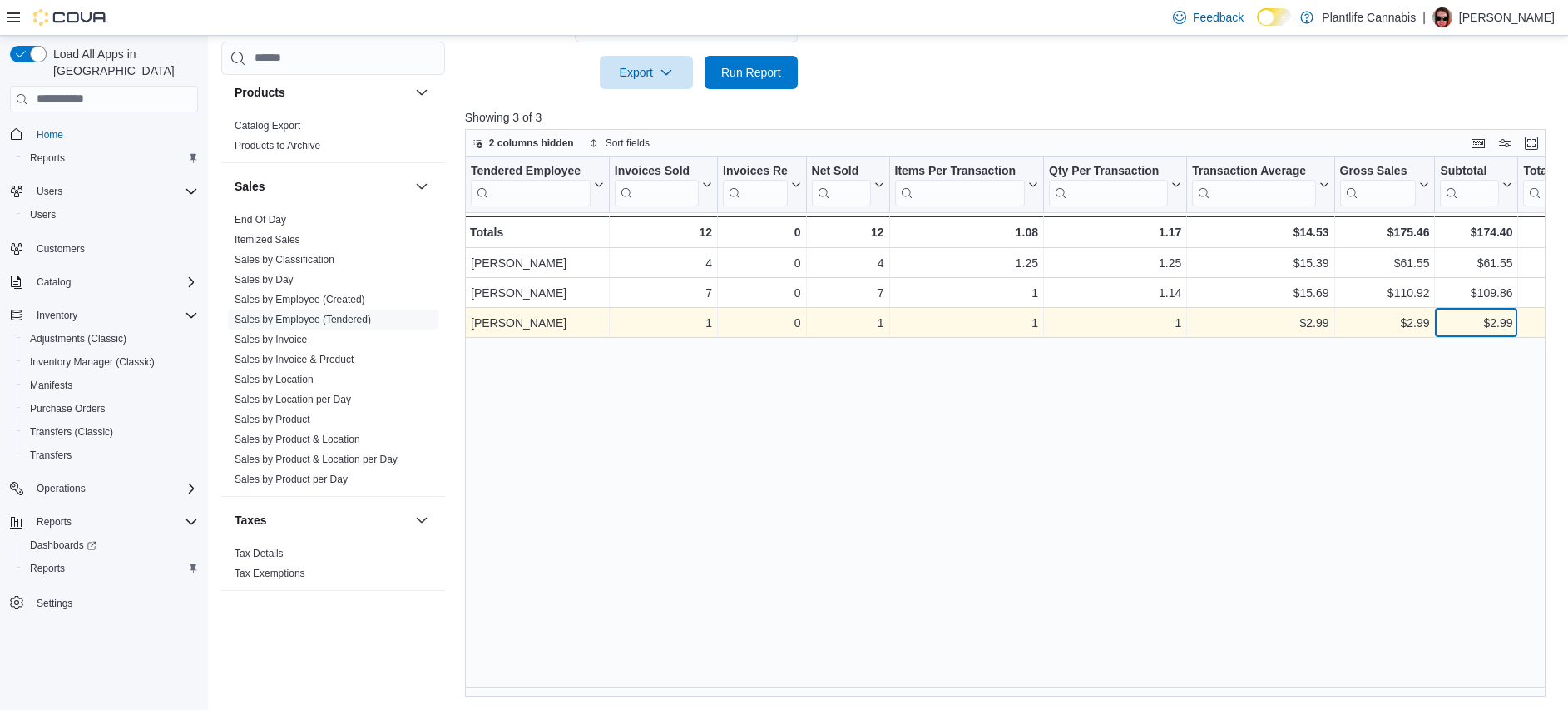
click at [1501, 319] on div "$2.99" at bounding box center [1476, 323] width 72 height 20
copy div "2.99"
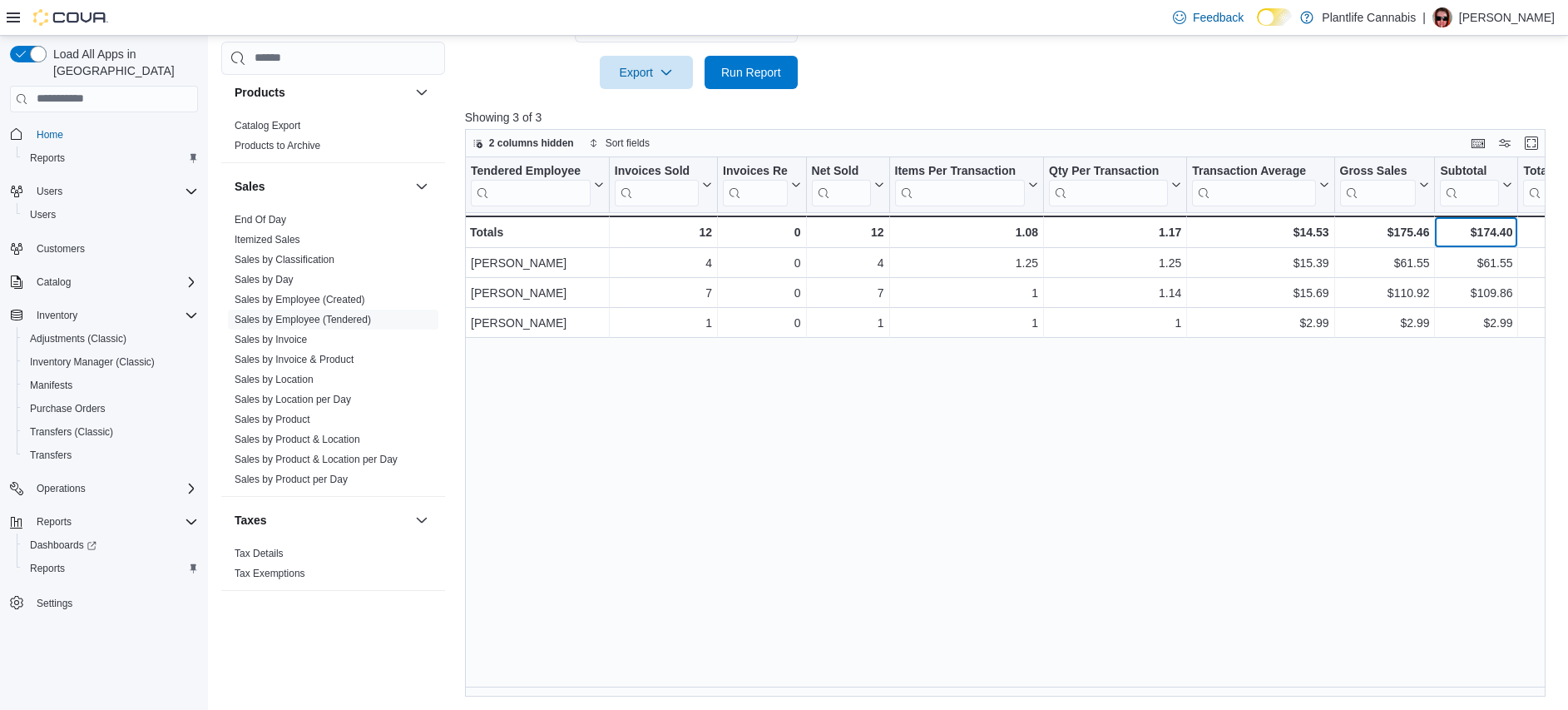
click at [1503, 234] on div "$174.40" at bounding box center [1476, 231] width 72 height 20
copy div "174.40"
click at [276, 224] on link "End Of Day" at bounding box center [260, 219] width 52 height 11
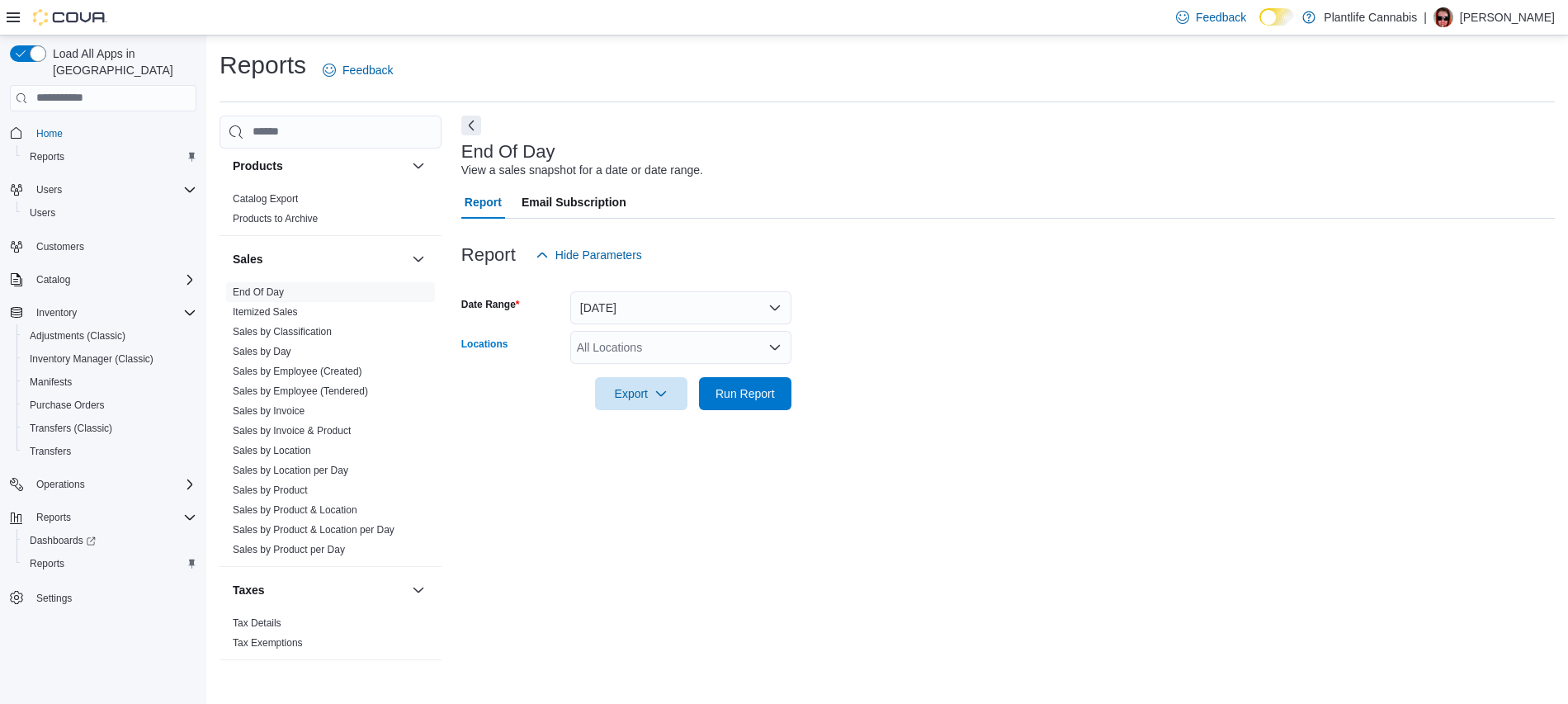
click at [612, 352] on div "All Locations" at bounding box center [681, 347] width 221 height 33
type input "***"
click at [703, 374] on div "Calgary - Seton" at bounding box center [681, 376] width 201 height 17
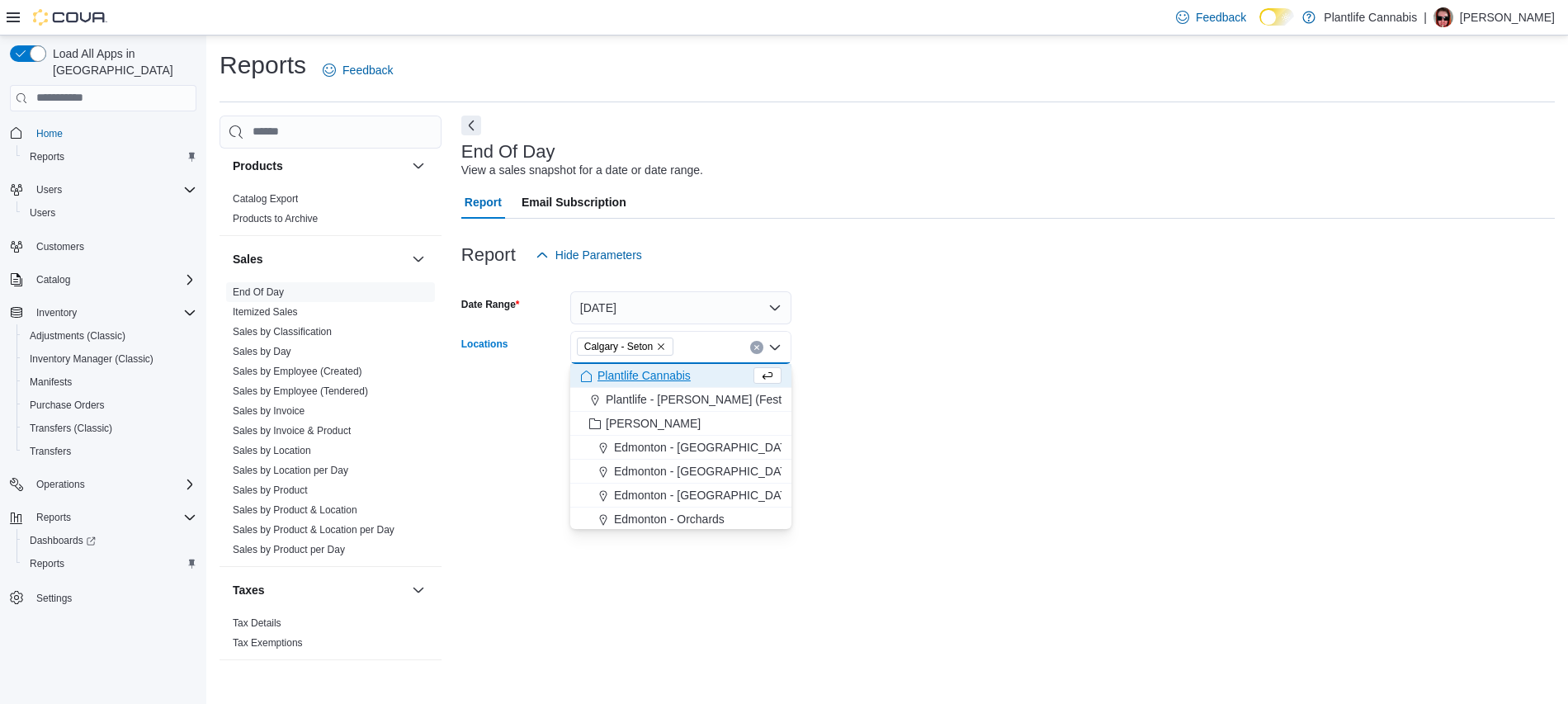
click at [894, 384] on form "Date Range [DATE] Locations [GEOGRAPHIC_DATA] - [GEOGRAPHIC_DATA] Combo box. Se…" at bounding box center [1008, 340] width 1093 height 139
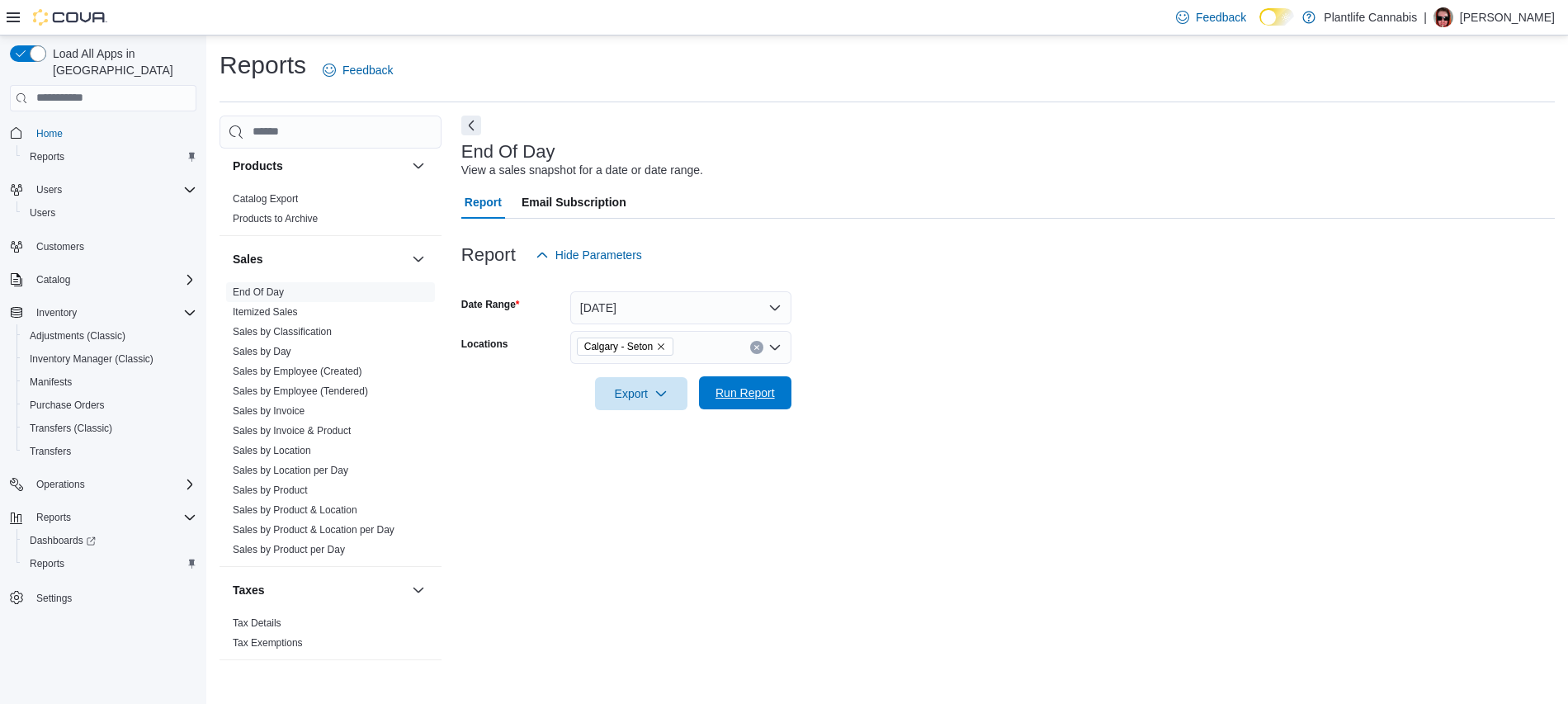
click at [776, 385] on span "Run Report" at bounding box center [745, 393] width 73 height 33
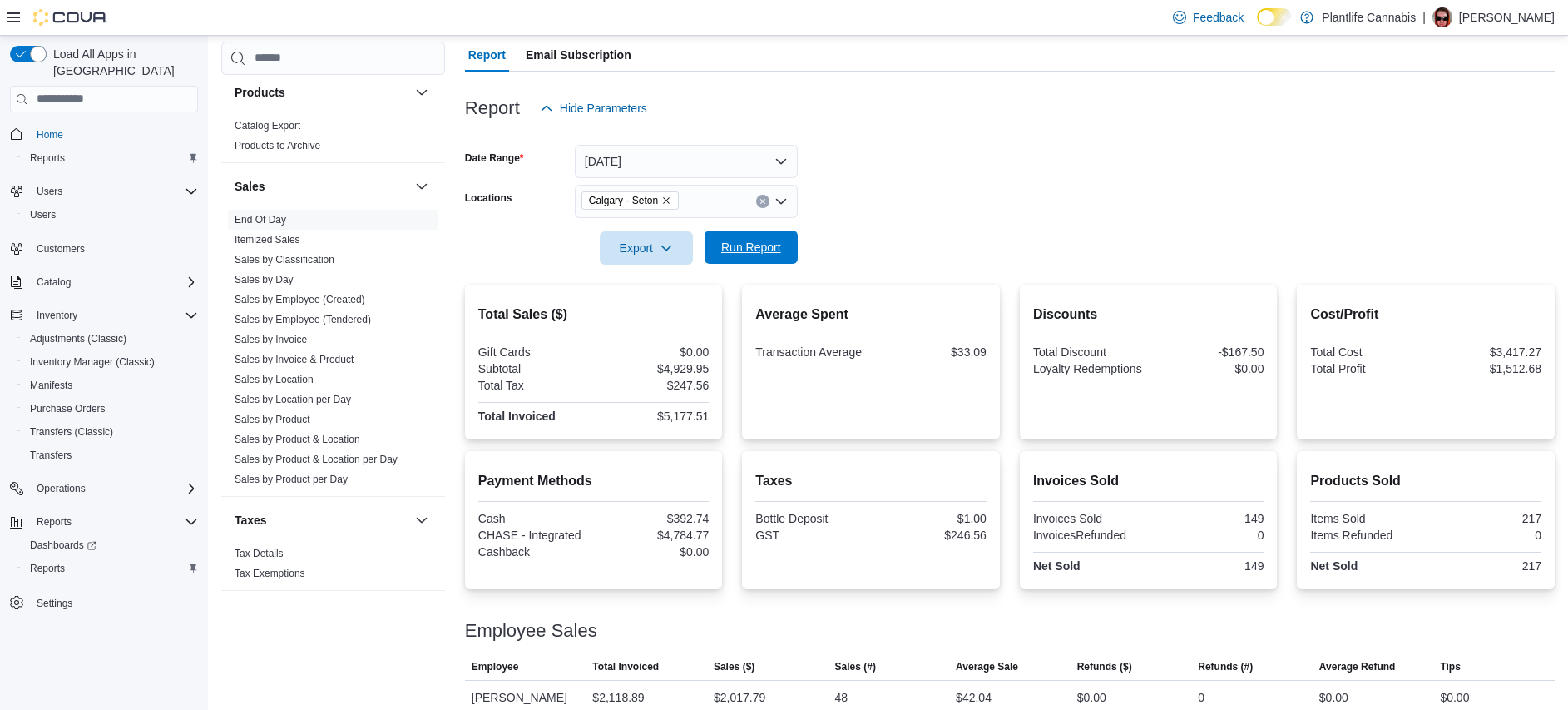
click at [763, 259] on span "Run Report" at bounding box center [751, 246] width 73 height 33
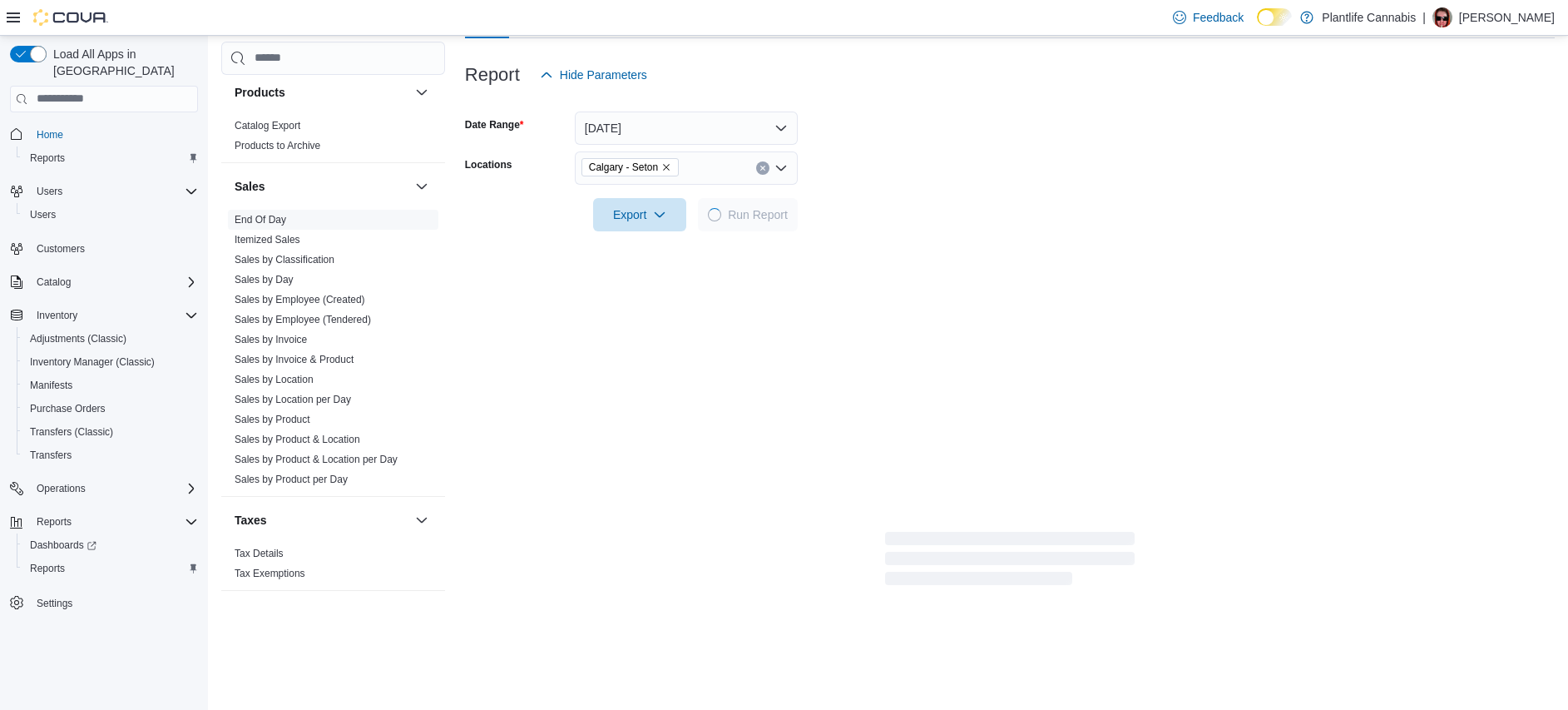
scroll to position [183, 0]
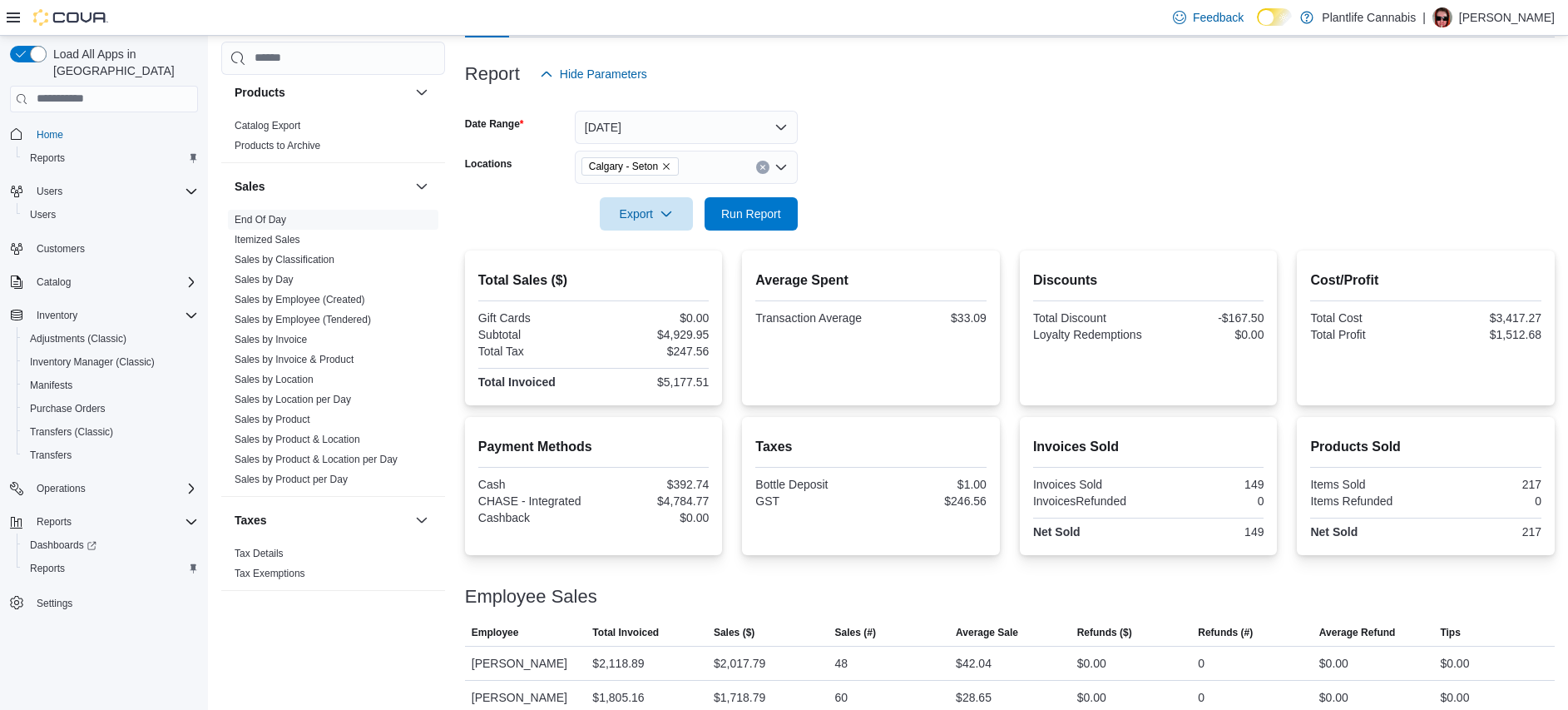
click at [980, 314] on div "$33.09" at bounding box center [930, 318] width 112 height 13
copy div "33.09"
click at [1263, 529] on div "149" at bounding box center [1208, 531] width 112 height 13
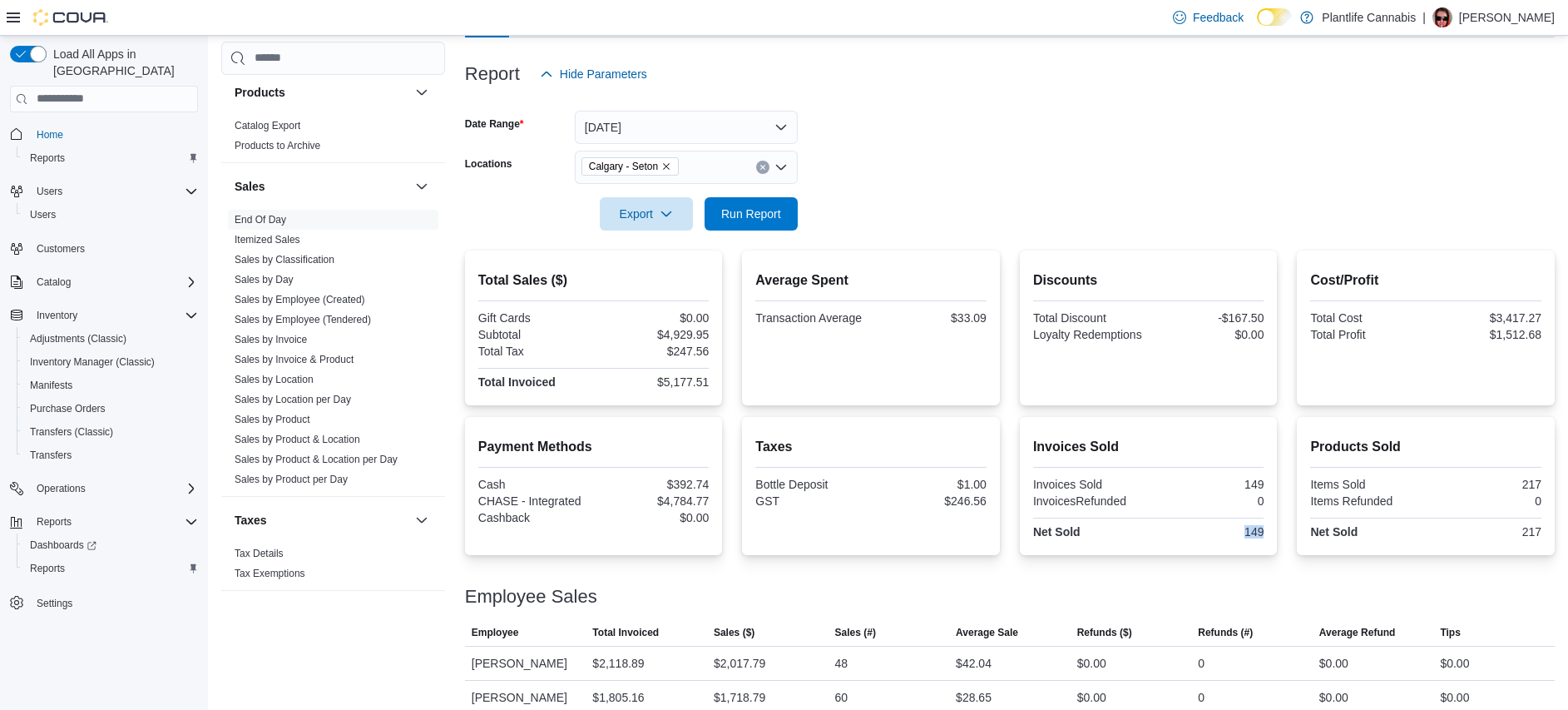
copy div "149"
click at [687, 336] on div "$4,929.95" at bounding box center [652, 335] width 112 height 13
click at [693, 388] on div at bounding box center [594, 390] width 231 height 4
click at [695, 387] on div "$5,177.51" at bounding box center [652, 382] width 112 height 13
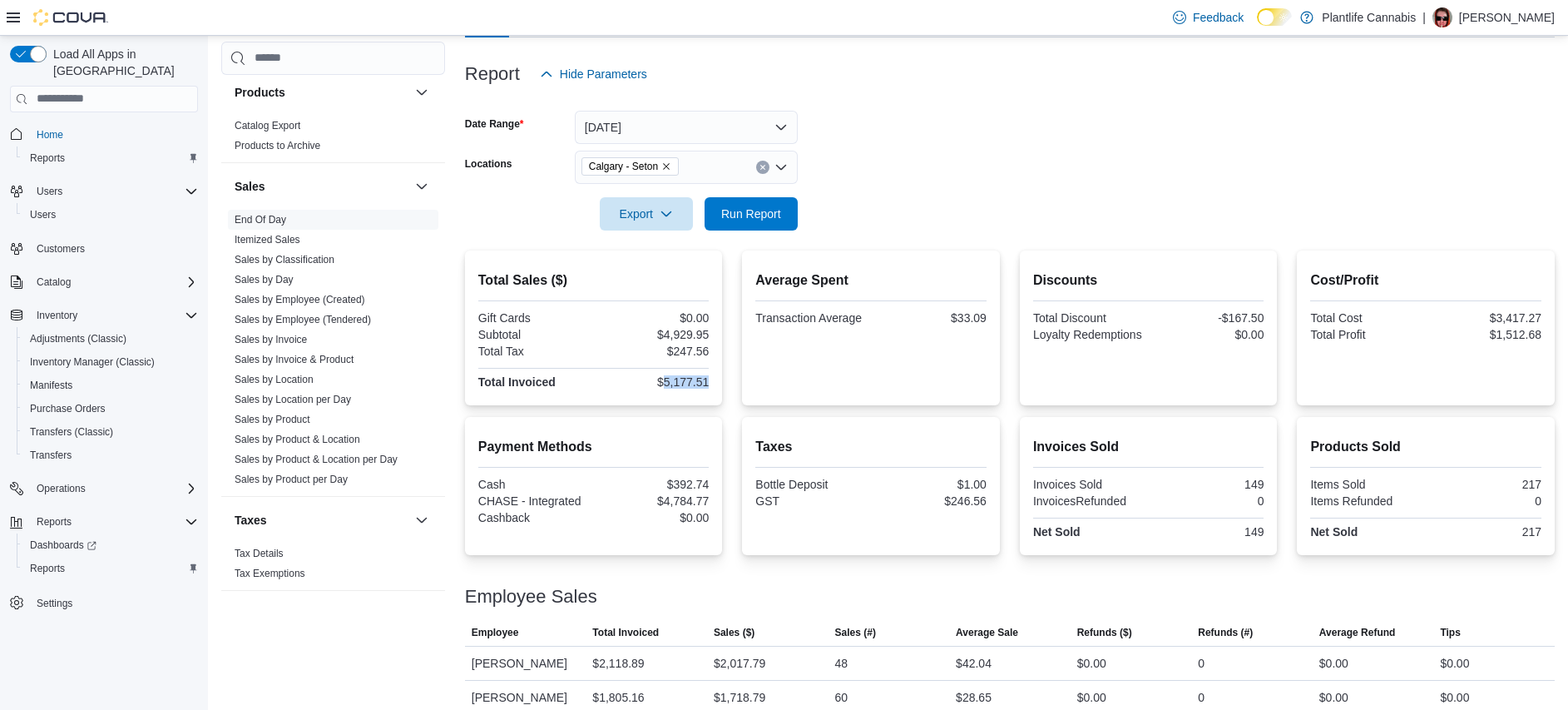
click at [695, 387] on div "$5,177.51" at bounding box center [652, 382] width 112 height 13
click at [683, 502] on div "$4,784.77" at bounding box center [652, 501] width 112 height 13
